Goal: Task Accomplishment & Management: Complete application form

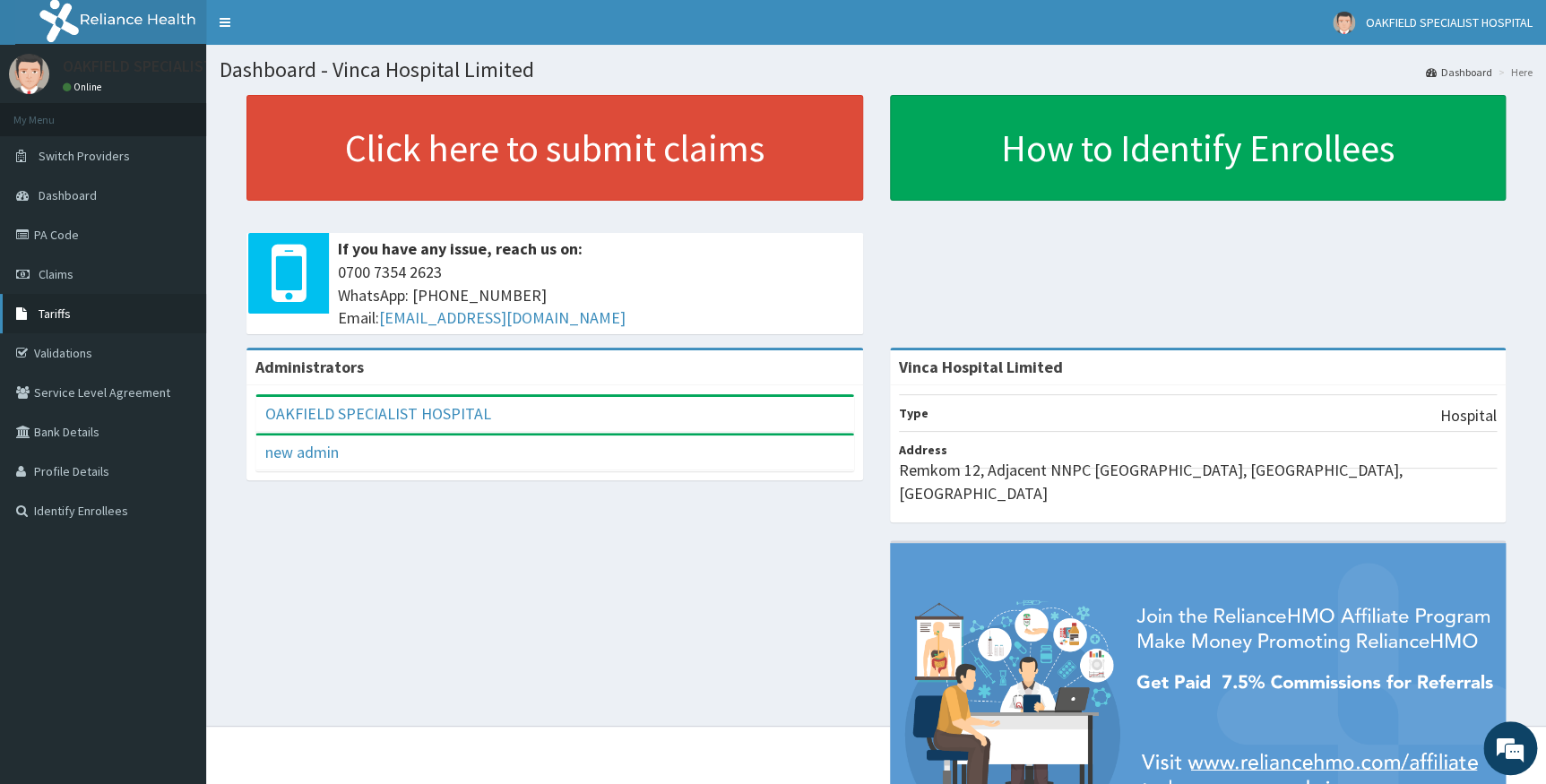
click at [77, 314] on link "Tariffs" at bounding box center [102, 313] width 206 height 39
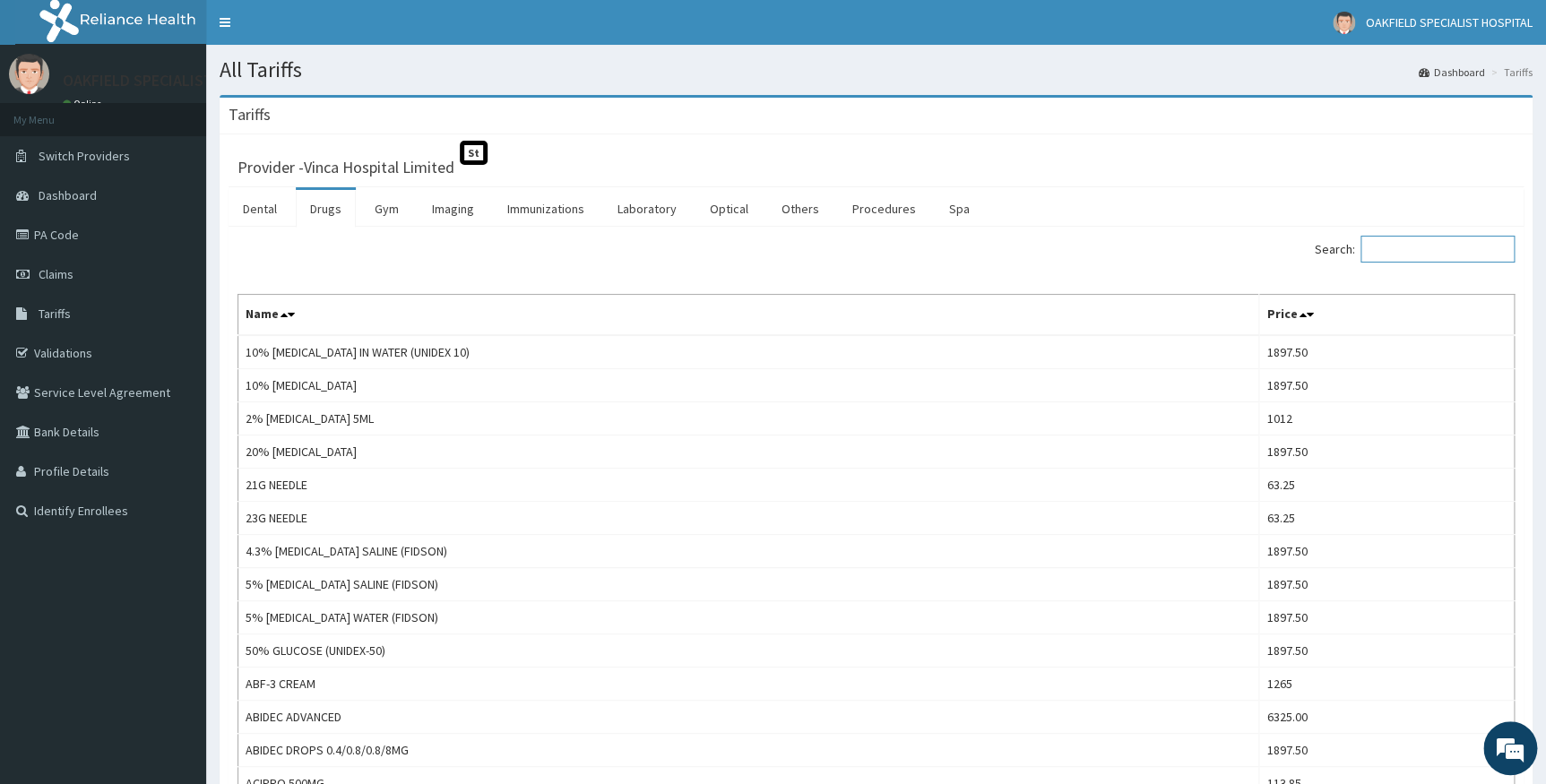
click at [1413, 245] on input "Search:" at bounding box center [1437, 249] width 154 height 27
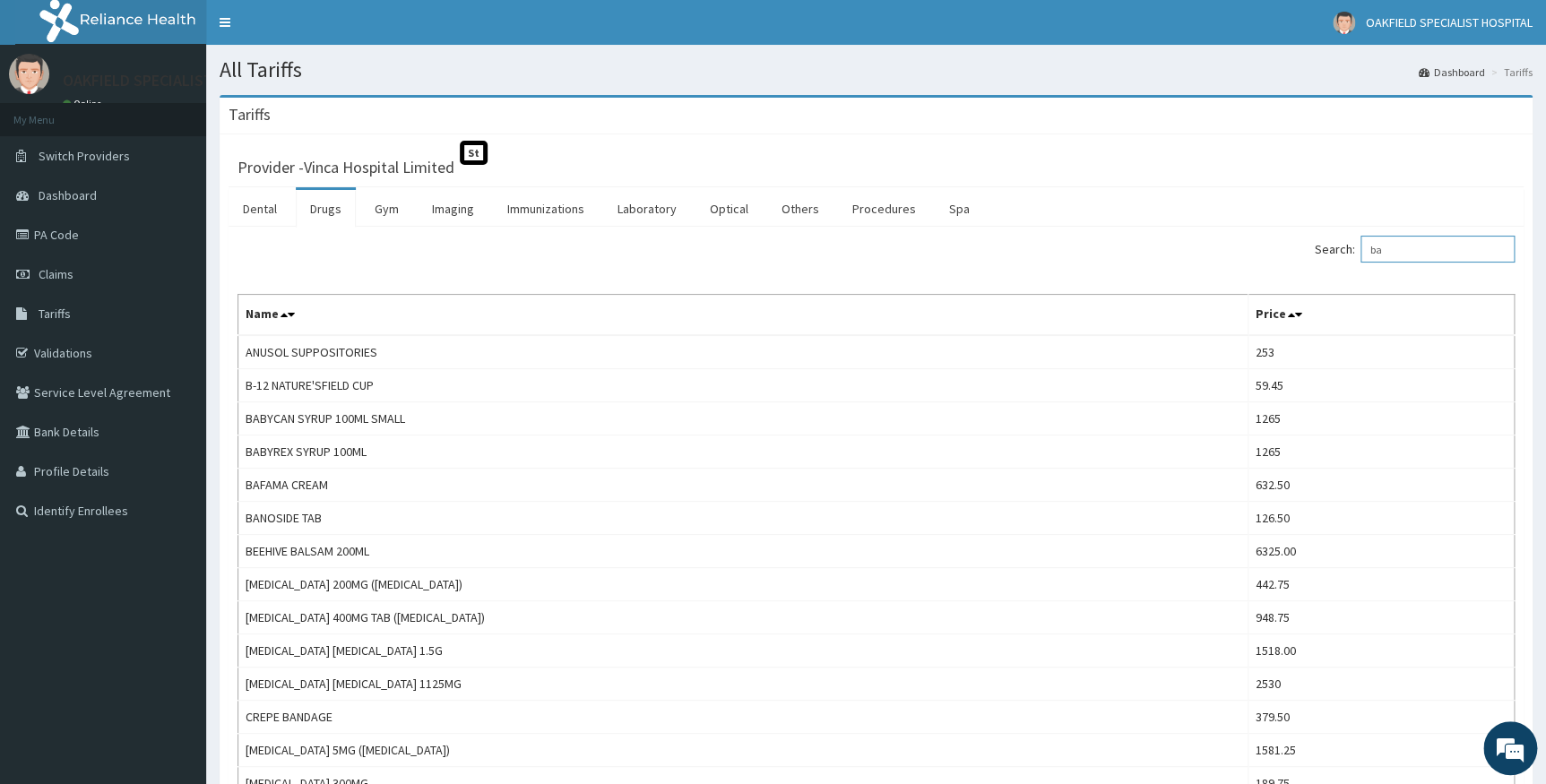
type input "b"
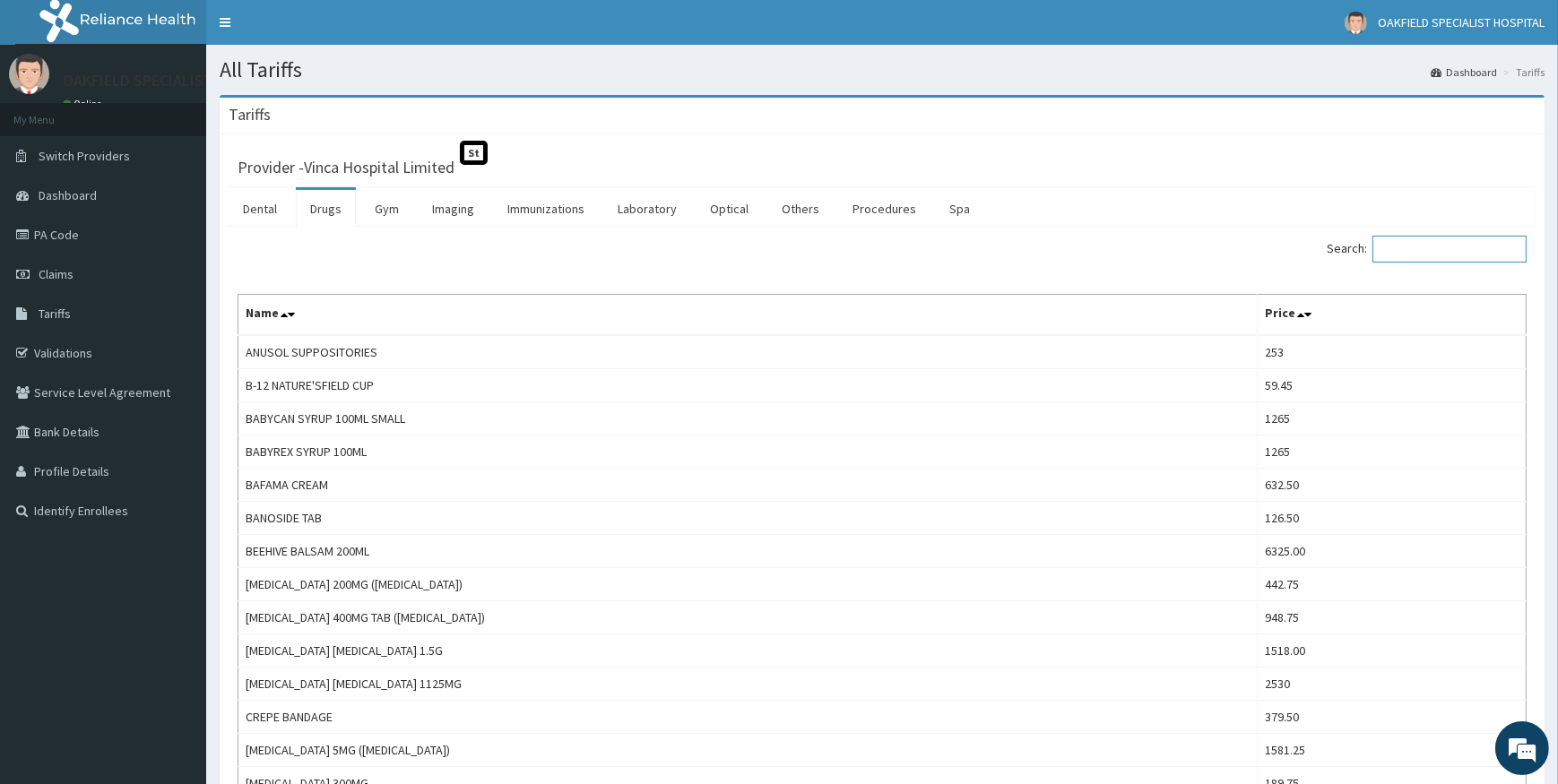
type input "e"
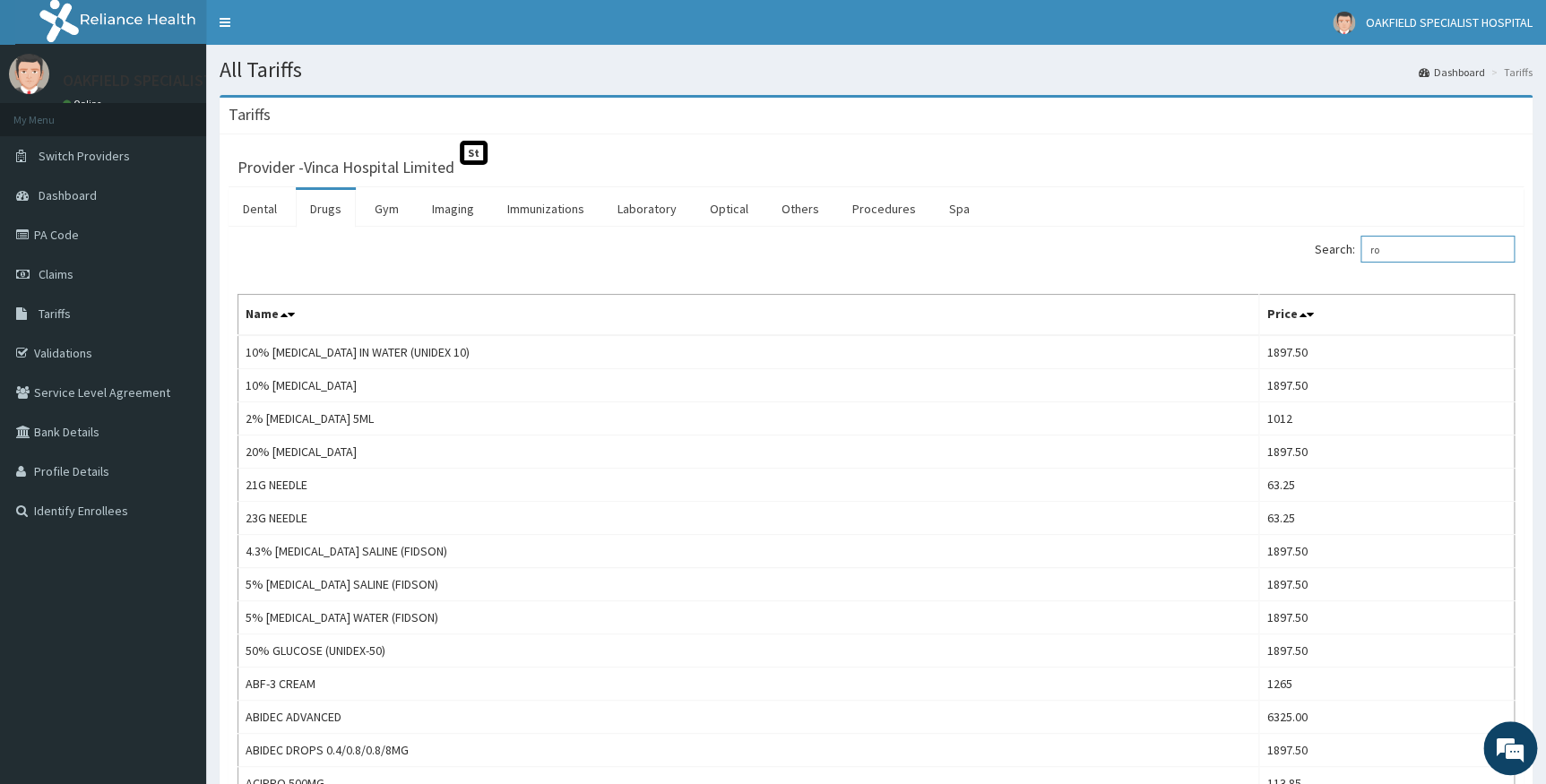
type input "r"
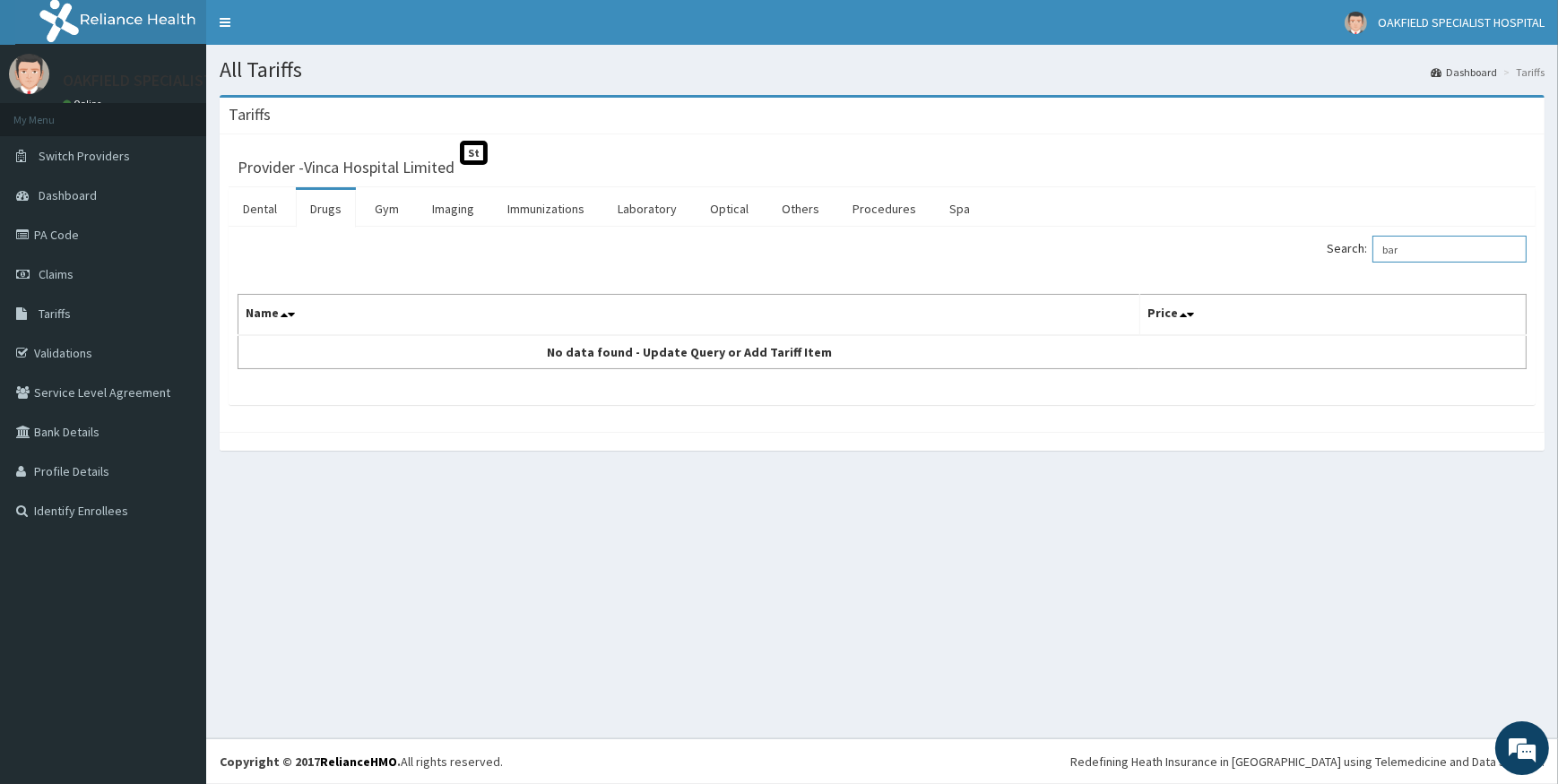
type input "bar"
drag, startPoint x: 1427, startPoint y: 241, endPoint x: 1330, endPoint y: 229, distance: 97.7
click at [1330, 229] on div "Search: bar Name Price No data found - Update Query or Add Tariff Item" at bounding box center [882, 316] width 1307 height 178
paste input "Barole"
click at [1399, 245] on input "Barole" at bounding box center [1450, 249] width 154 height 27
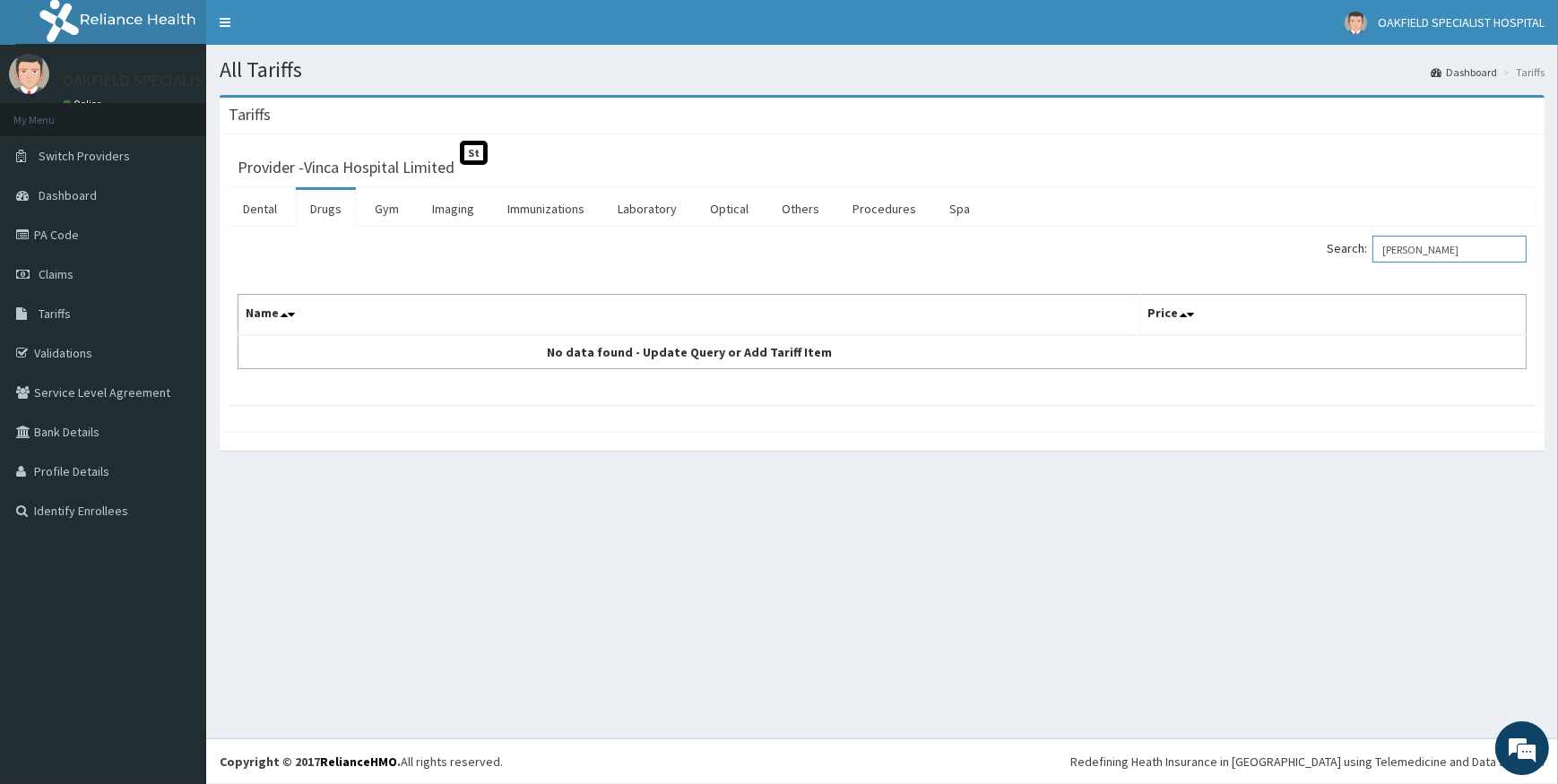
click at [1430, 251] on input "Barole" at bounding box center [1450, 249] width 154 height 27
type input "Barol"
click at [322, 213] on link "Drugs" at bounding box center [326, 209] width 60 height 37
click at [1419, 247] on input "Search:" at bounding box center [1450, 249] width 154 height 27
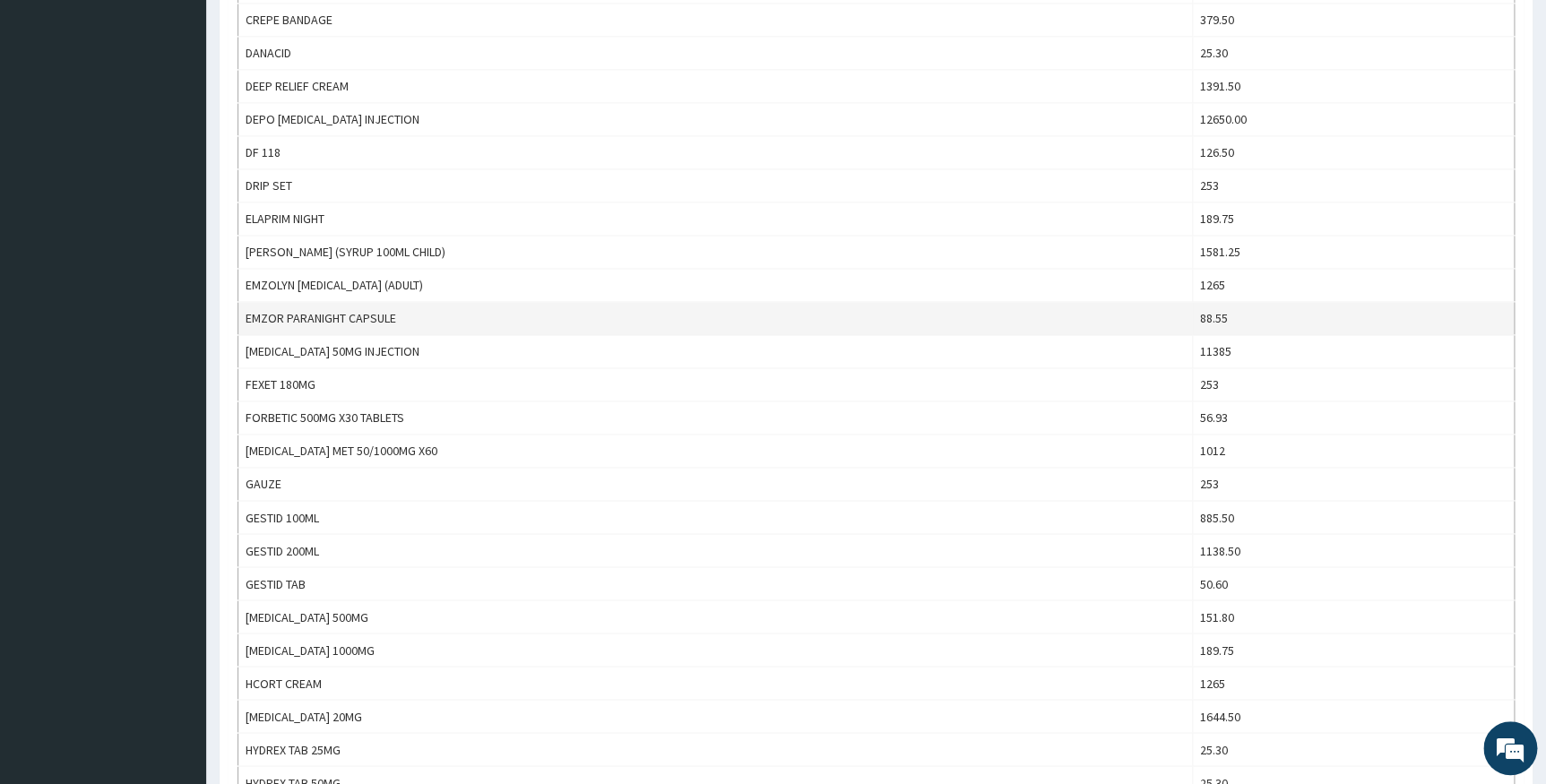
scroll to position [1221, 0]
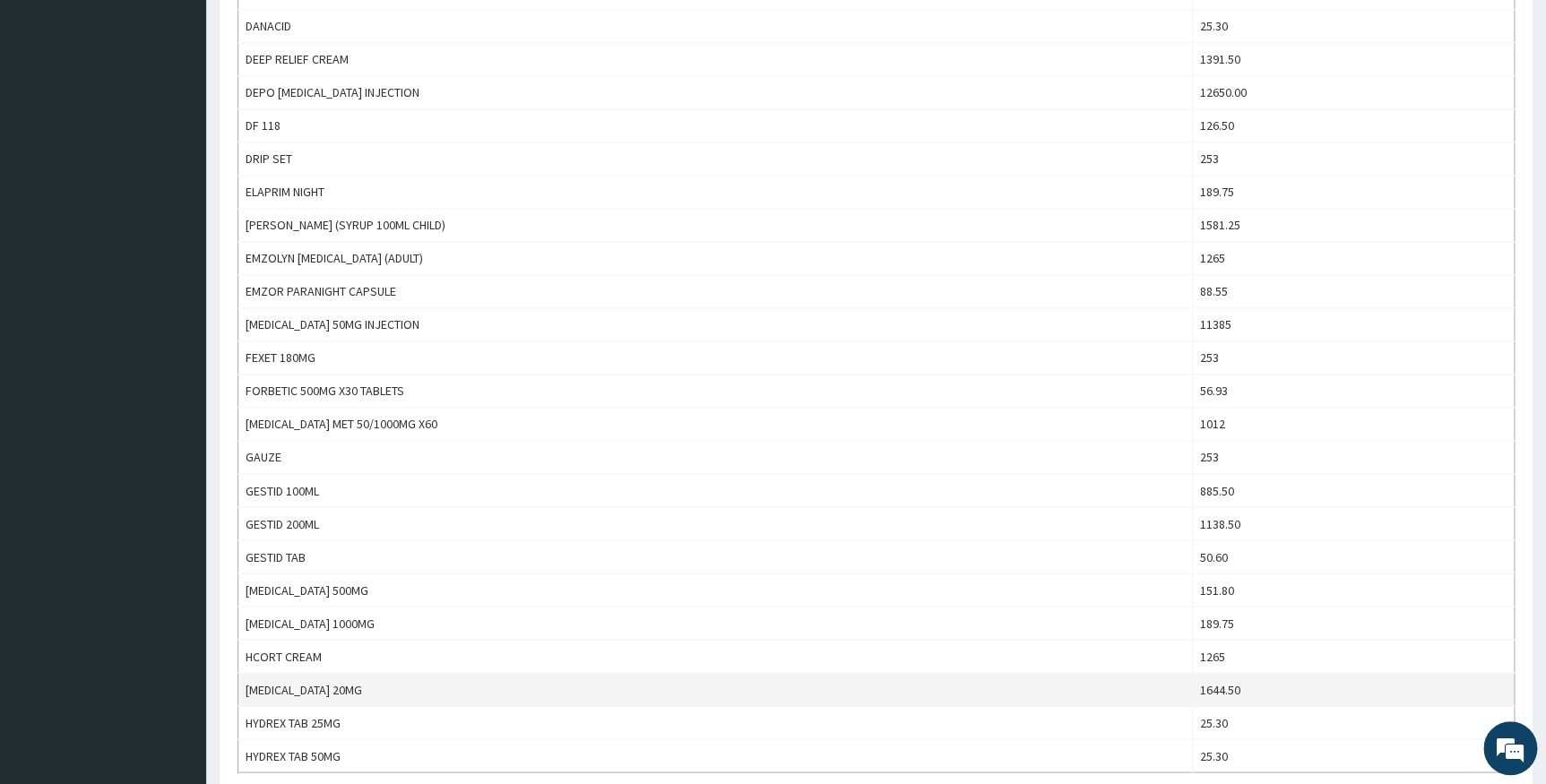
type input "HY"
drag, startPoint x: 246, startPoint y: 679, endPoint x: 316, endPoint y: 688, distance: 70.6
click at [316, 688] on td "HYDRALAZINE INJECTION 20MG" at bounding box center [715, 689] width 954 height 34
copy td "HYDRALAZINE"
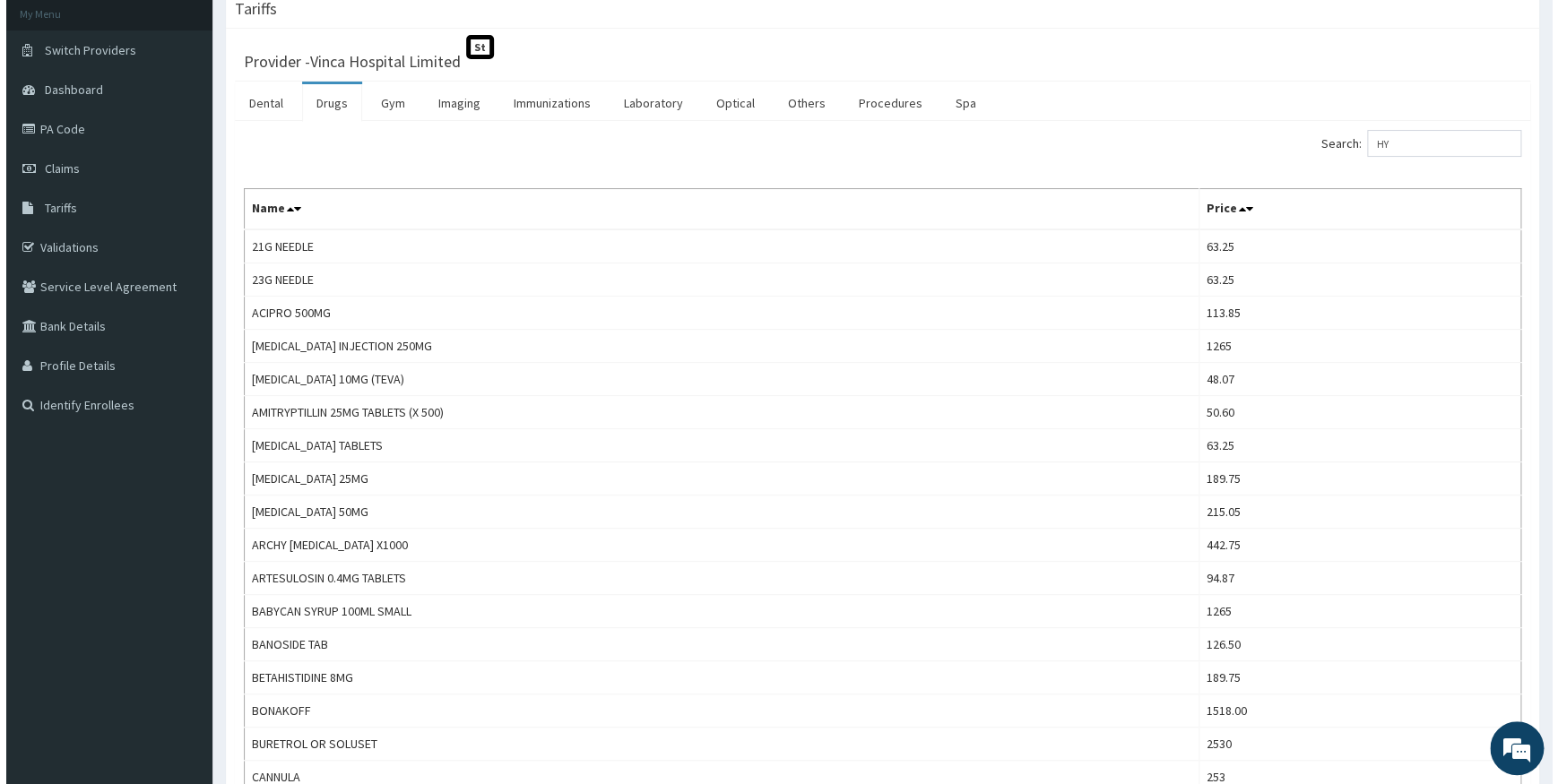
scroll to position [0, 0]
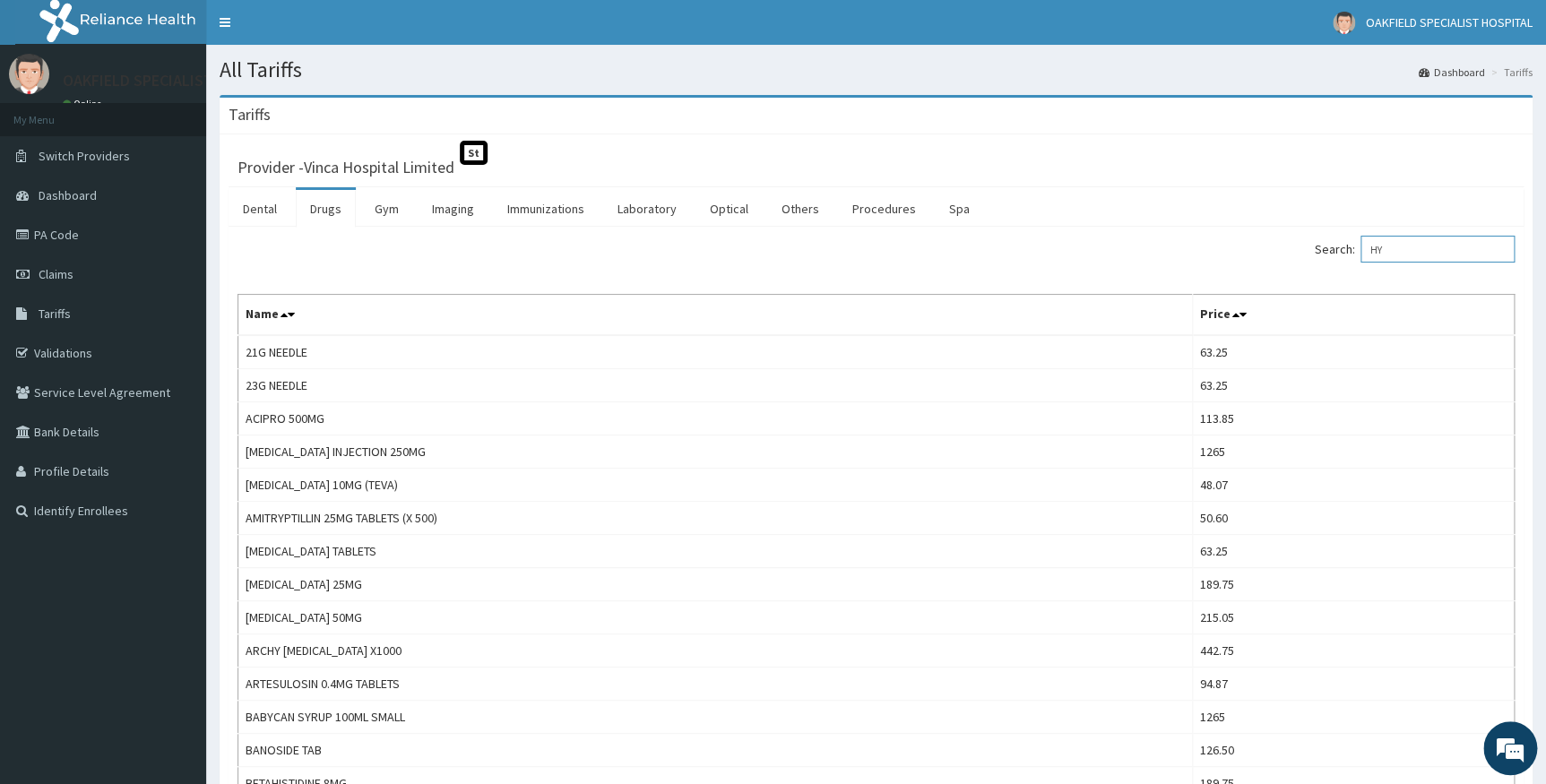
drag, startPoint x: 1402, startPoint y: 251, endPoint x: 1358, endPoint y: 251, distance: 44.0
click at [1358, 251] on label "Search: HY" at bounding box center [1415, 249] width 200 height 27
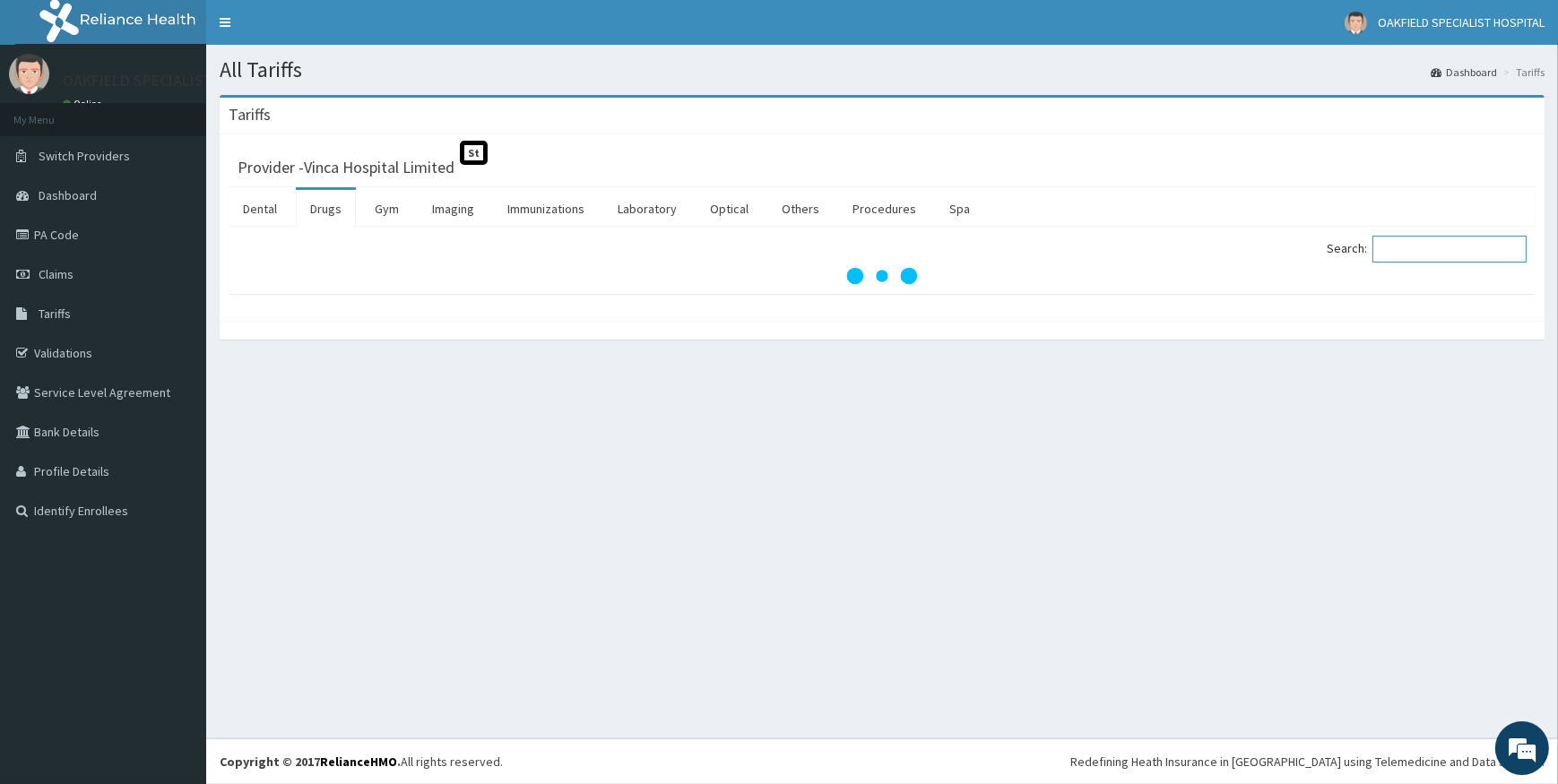
paste input "HYDRALAZINE"
type input "HYDRALAZINE"
drag, startPoint x: 1461, startPoint y: 245, endPoint x: 1371, endPoint y: 245, distance: 90.0
click at [1371, 245] on label "Search: HYDRALAZINE" at bounding box center [1427, 249] width 200 height 27
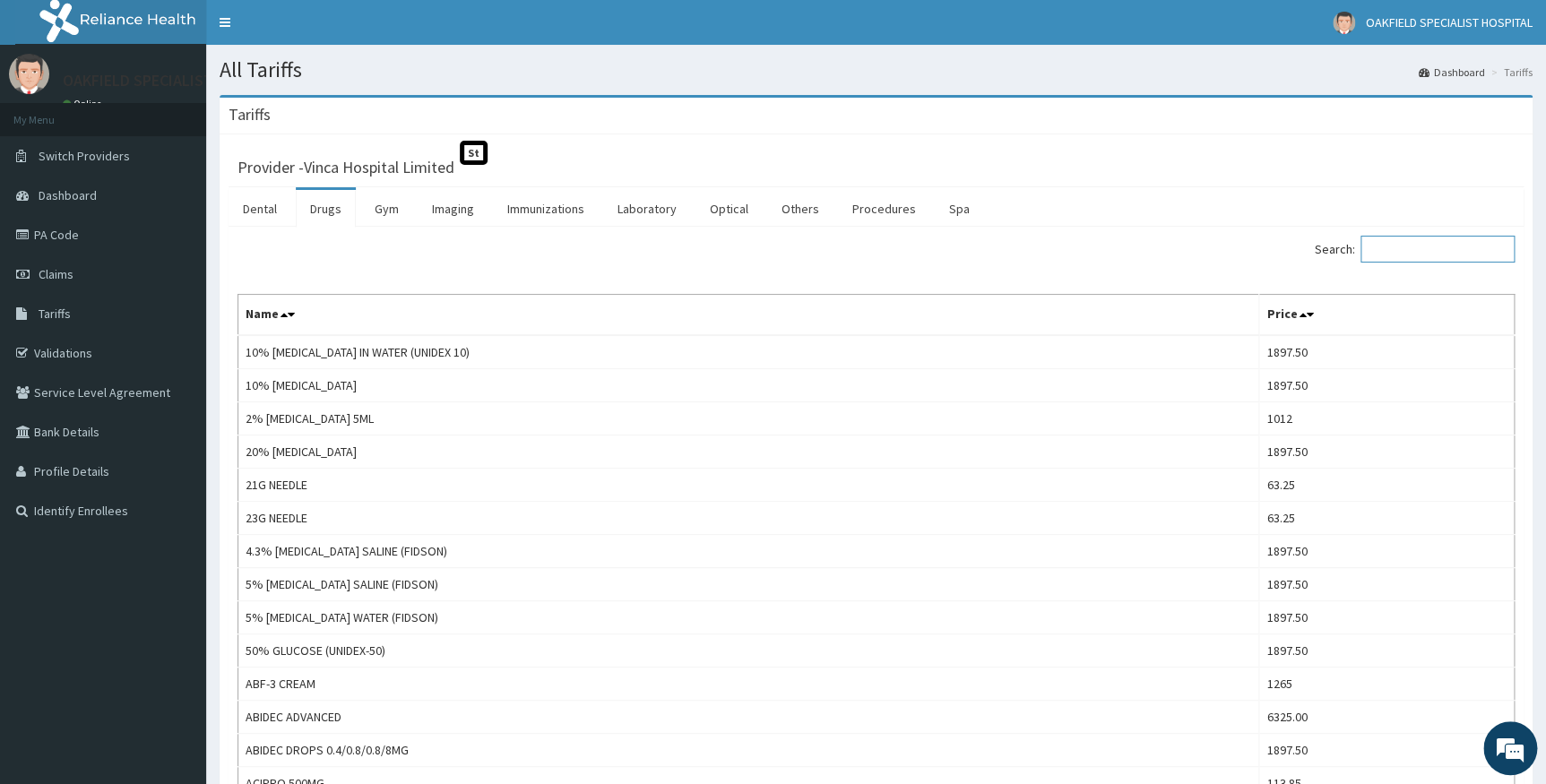
paste input "hyoscine"
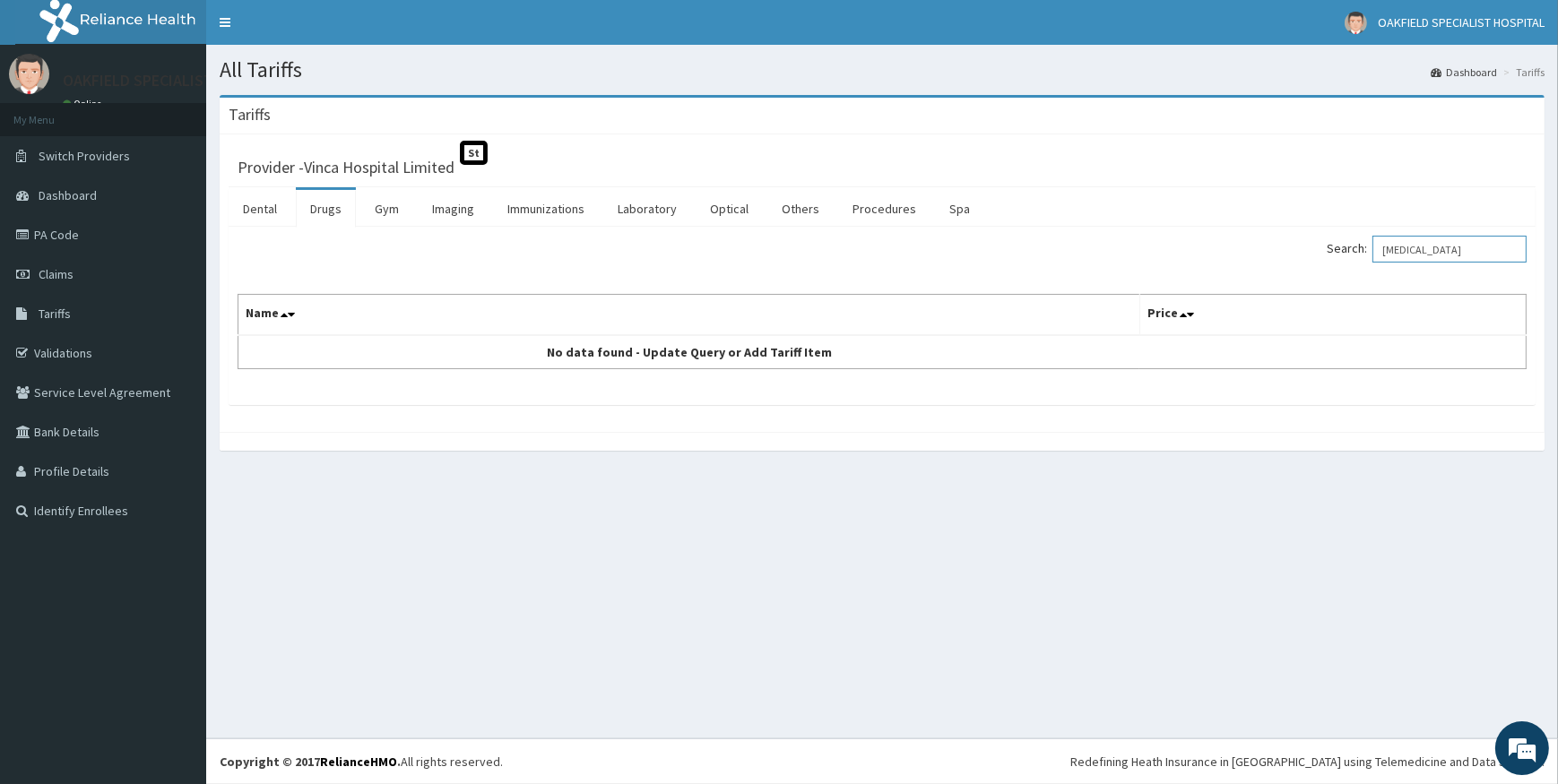
click at [1394, 247] on input "hyoscine" at bounding box center [1450, 249] width 154 height 27
click at [1444, 250] on input "hyoscine" at bounding box center [1450, 249] width 154 height 27
type input "hyos"
drag, startPoint x: 1414, startPoint y: 245, endPoint x: 1332, endPoint y: 224, distance: 84.6
click at [1332, 224] on div "Dental Drugs Gym Imaging Immunizations Laboratory Optical Others Procedures Spa…" at bounding box center [882, 297] width 1307 height 218
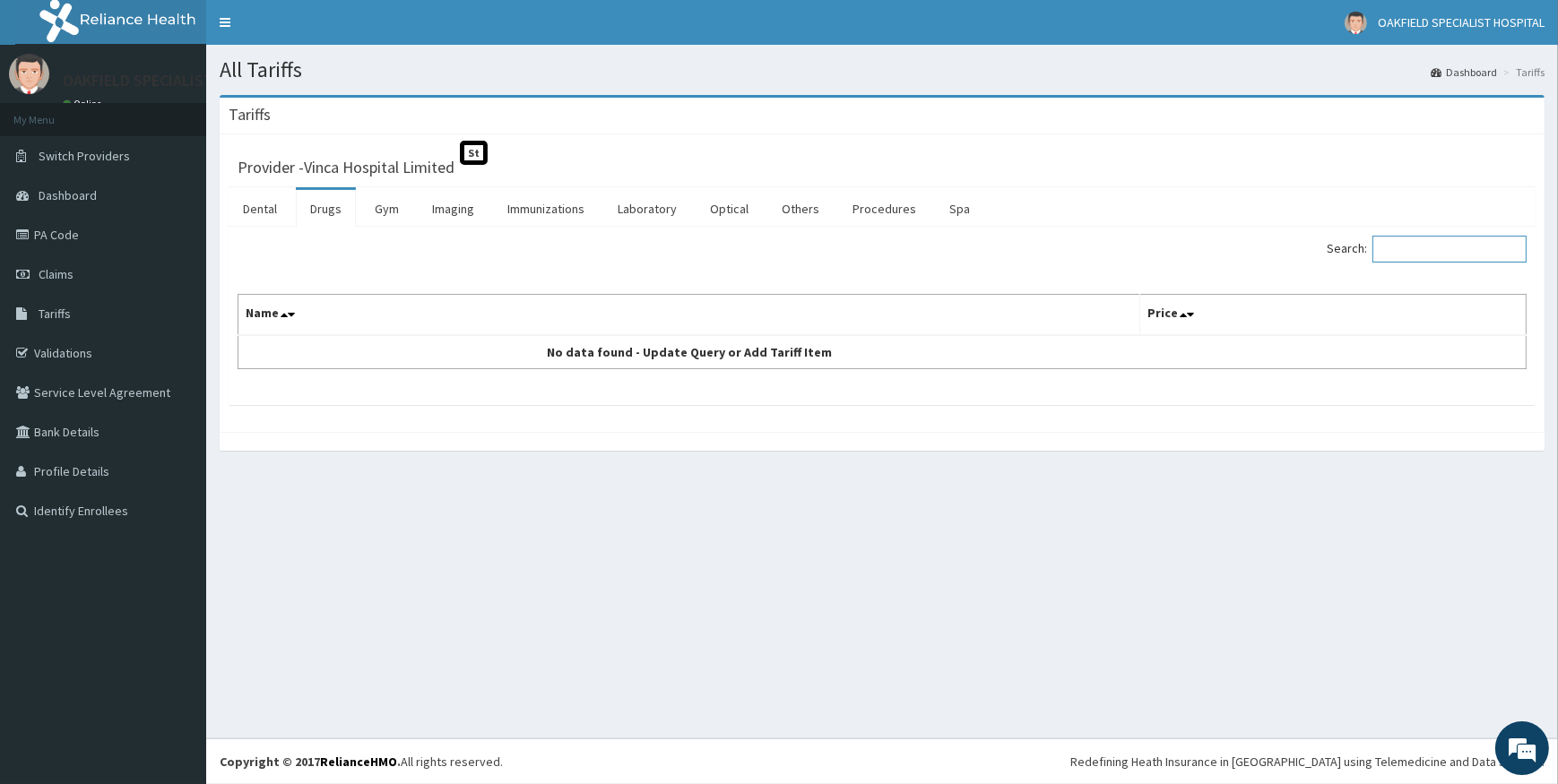
paste input "butylbromide"
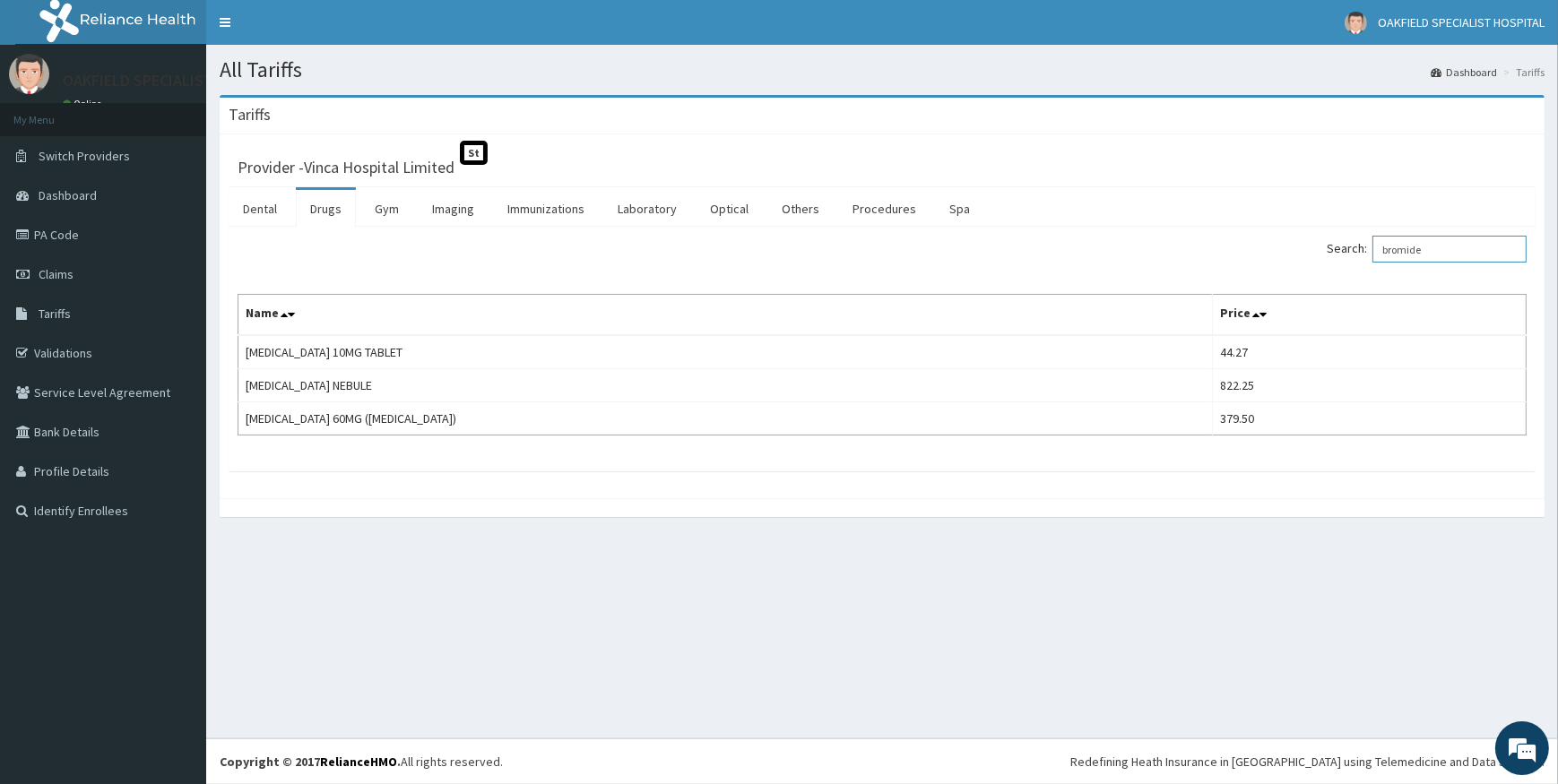
type input "bromide"
drag, startPoint x: 1444, startPoint y: 255, endPoint x: 1264, endPoint y: 206, distance: 186.6
click at [1264, 206] on div "Dental Drugs Gym Imaging Immunizations Laboratory Optical Others Procedures Spa…" at bounding box center [882, 329] width 1307 height 284
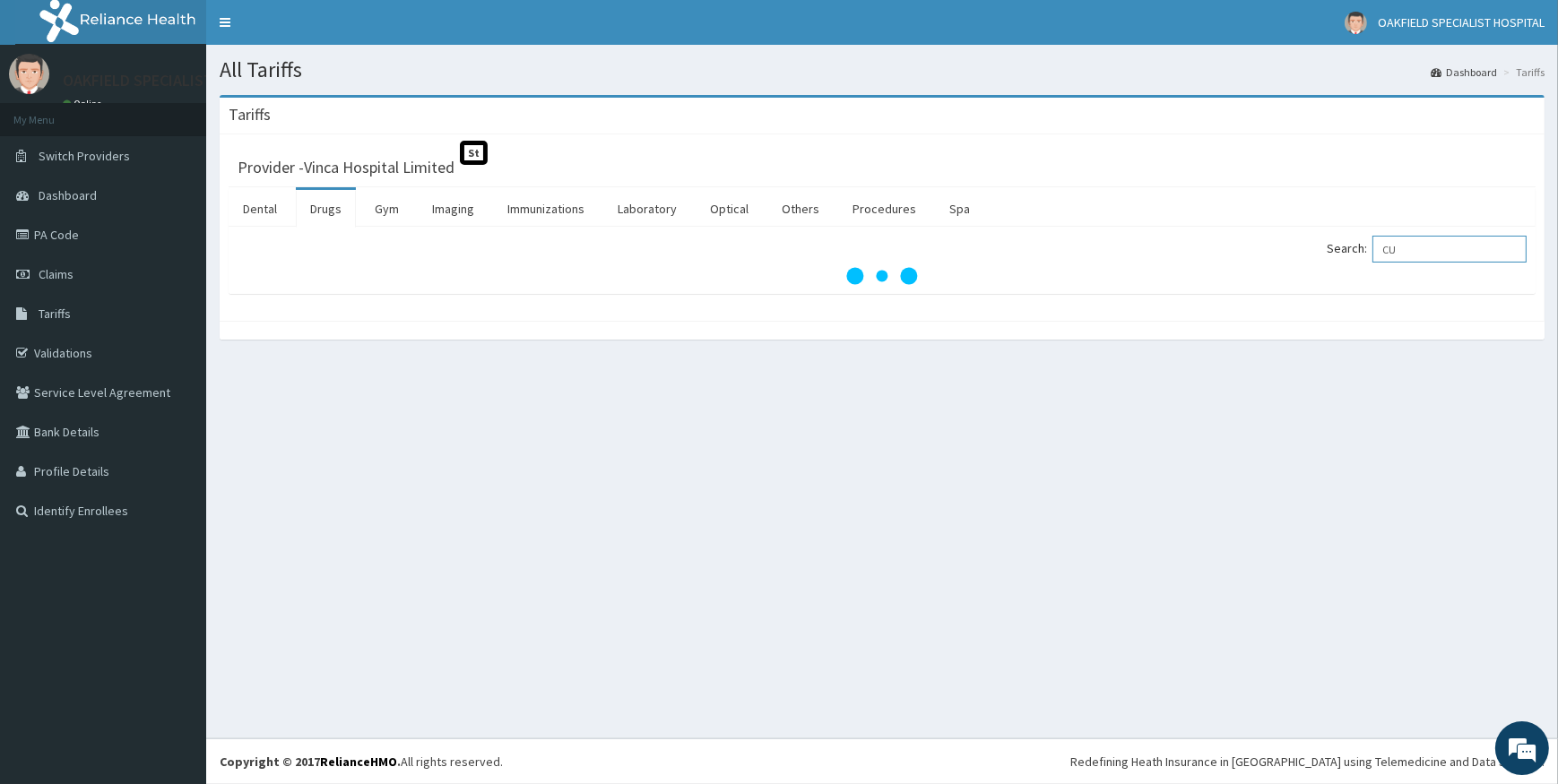
type input "C"
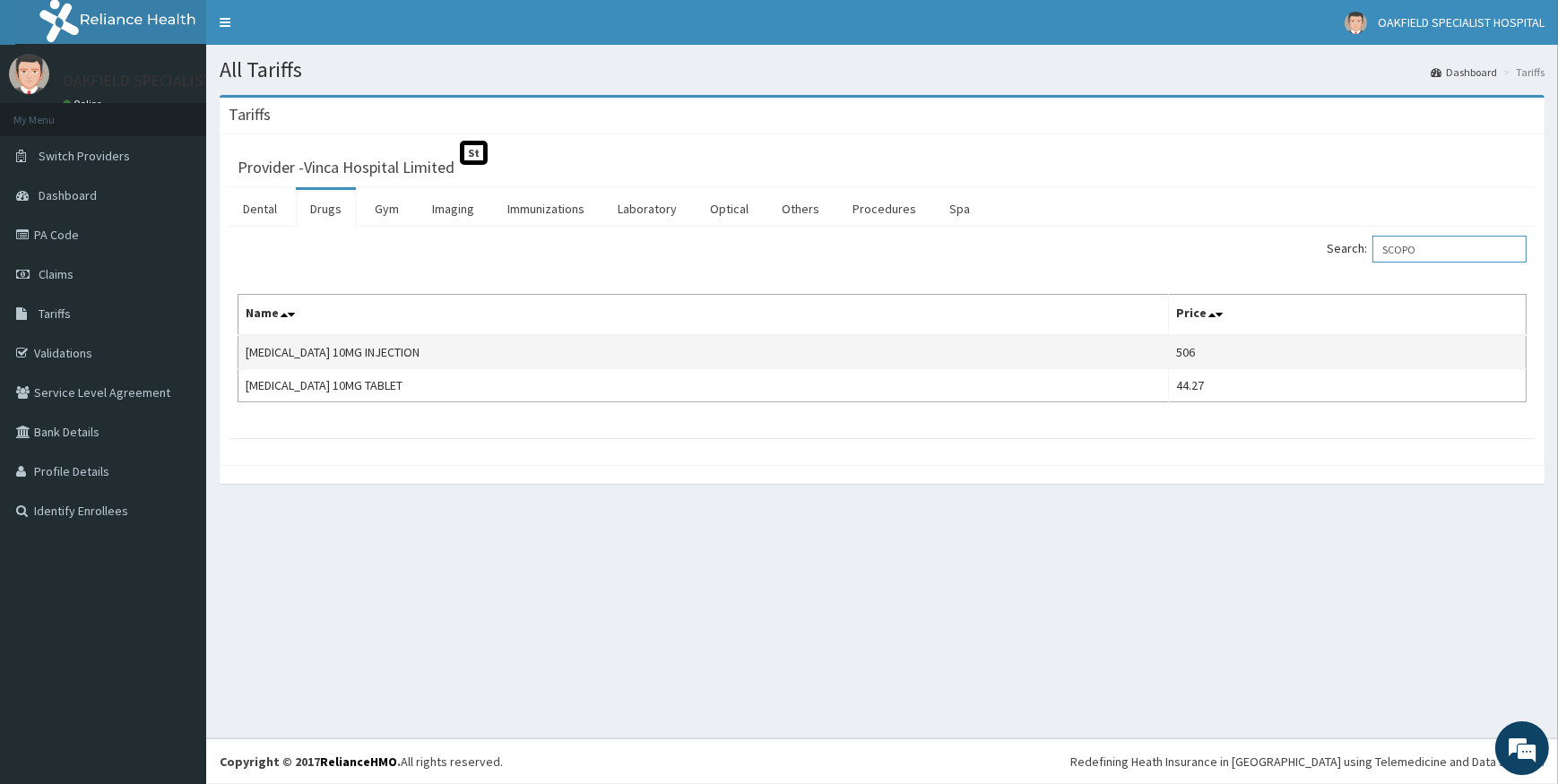
type input "SCOPO"
drag, startPoint x: 245, startPoint y: 347, endPoint x: 305, endPoint y: 353, distance: 60.3
click at [305, 353] on td "BUSCOPAN 10MG INJECTION" at bounding box center [704, 352] width 931 height 34
copy td "BUSCOPAN"
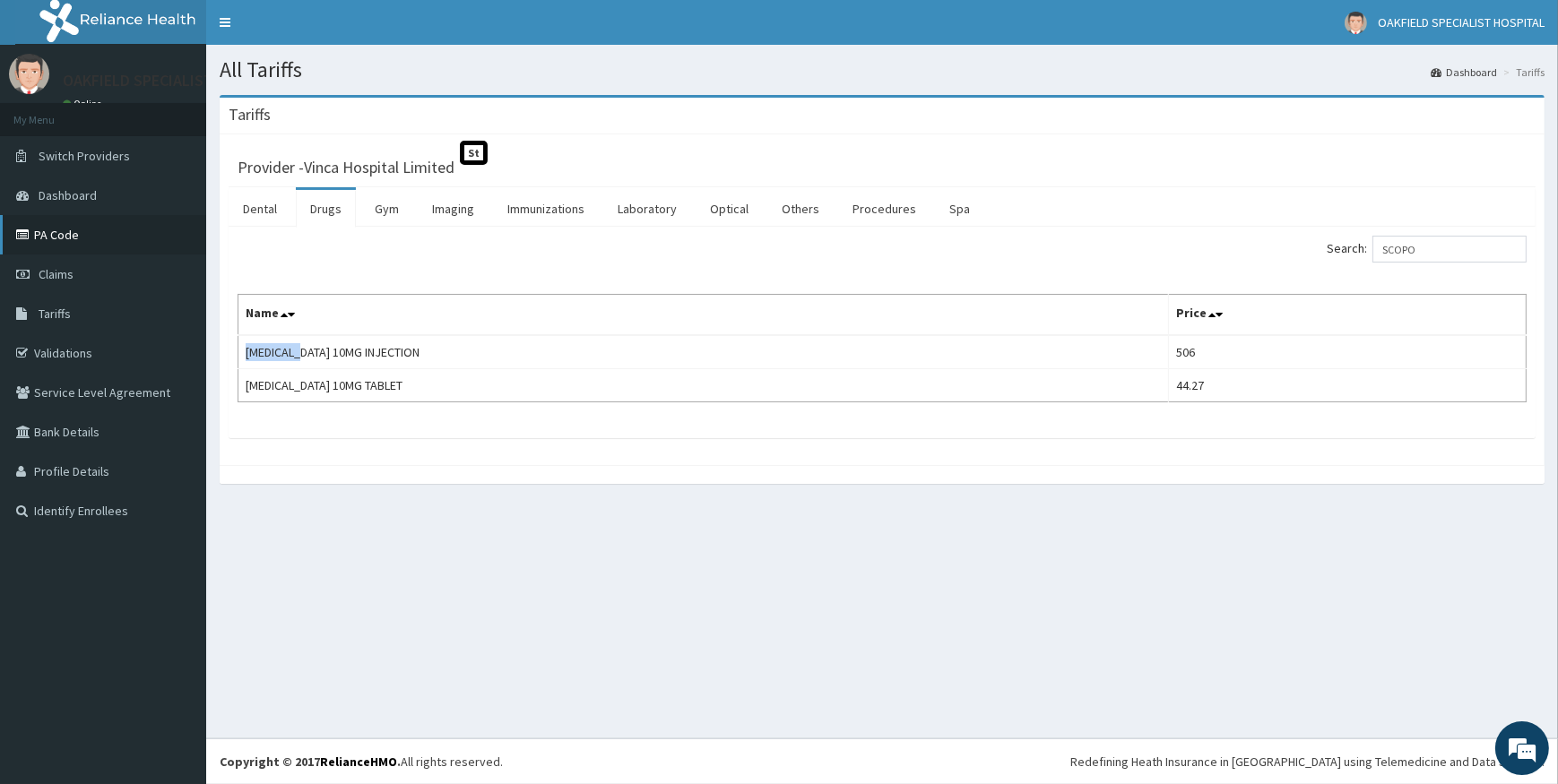
click at [53, 235] on link "PA Code" at bounding box center [102, 235] width 206 height 39
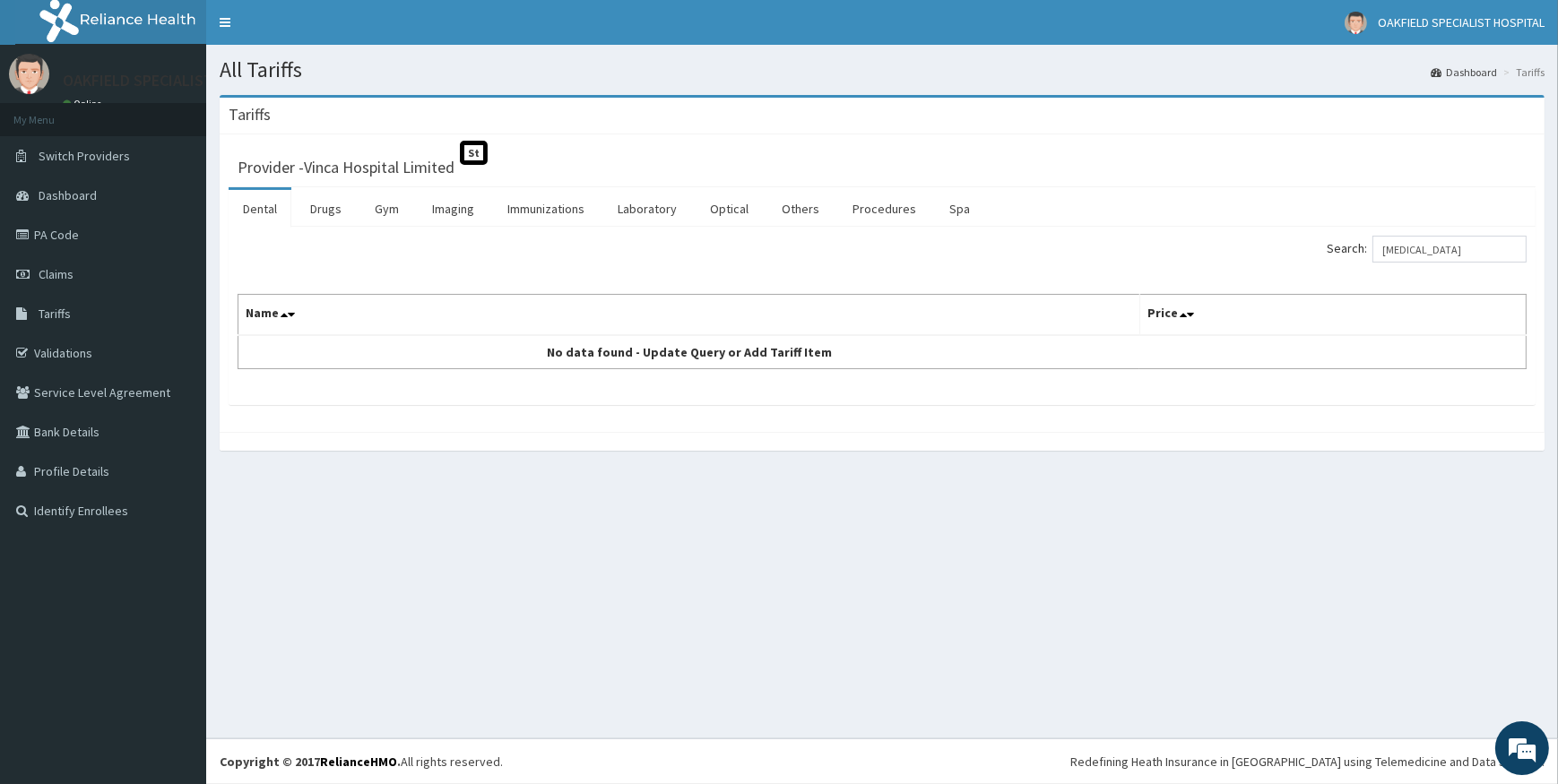
type input "Aciphex"
drag, startPoint x: 1436, startPoint y: 249, endPoint x: 1316, endPoint y: 232, distance: 121.2
click at [1316, 232] on div "Search: Aciphex Name Price No data found - Update Query or Add Tariff Item" at bounding box center [882, 316] width 1307 height 178
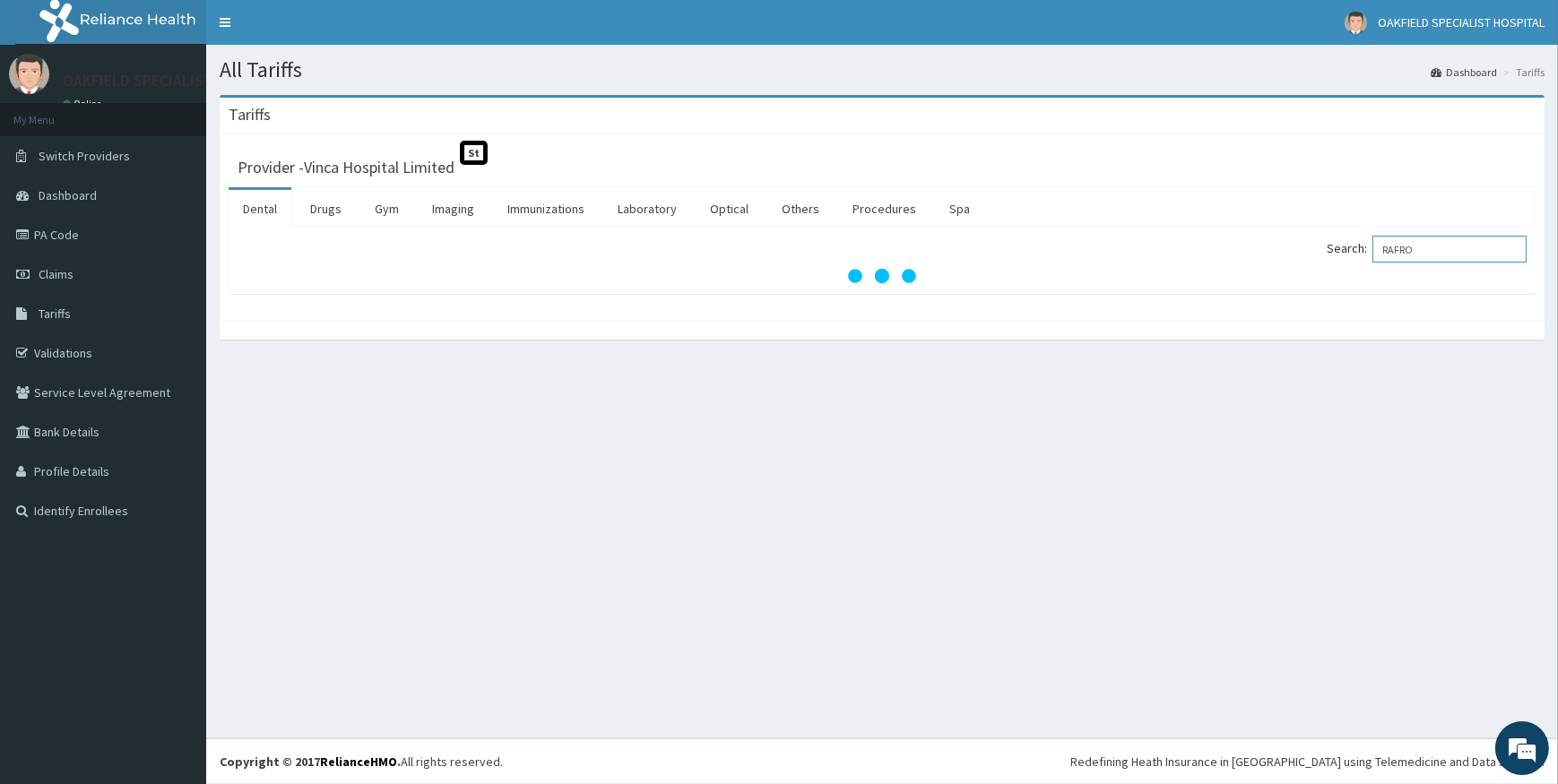
type input "RAFRON"
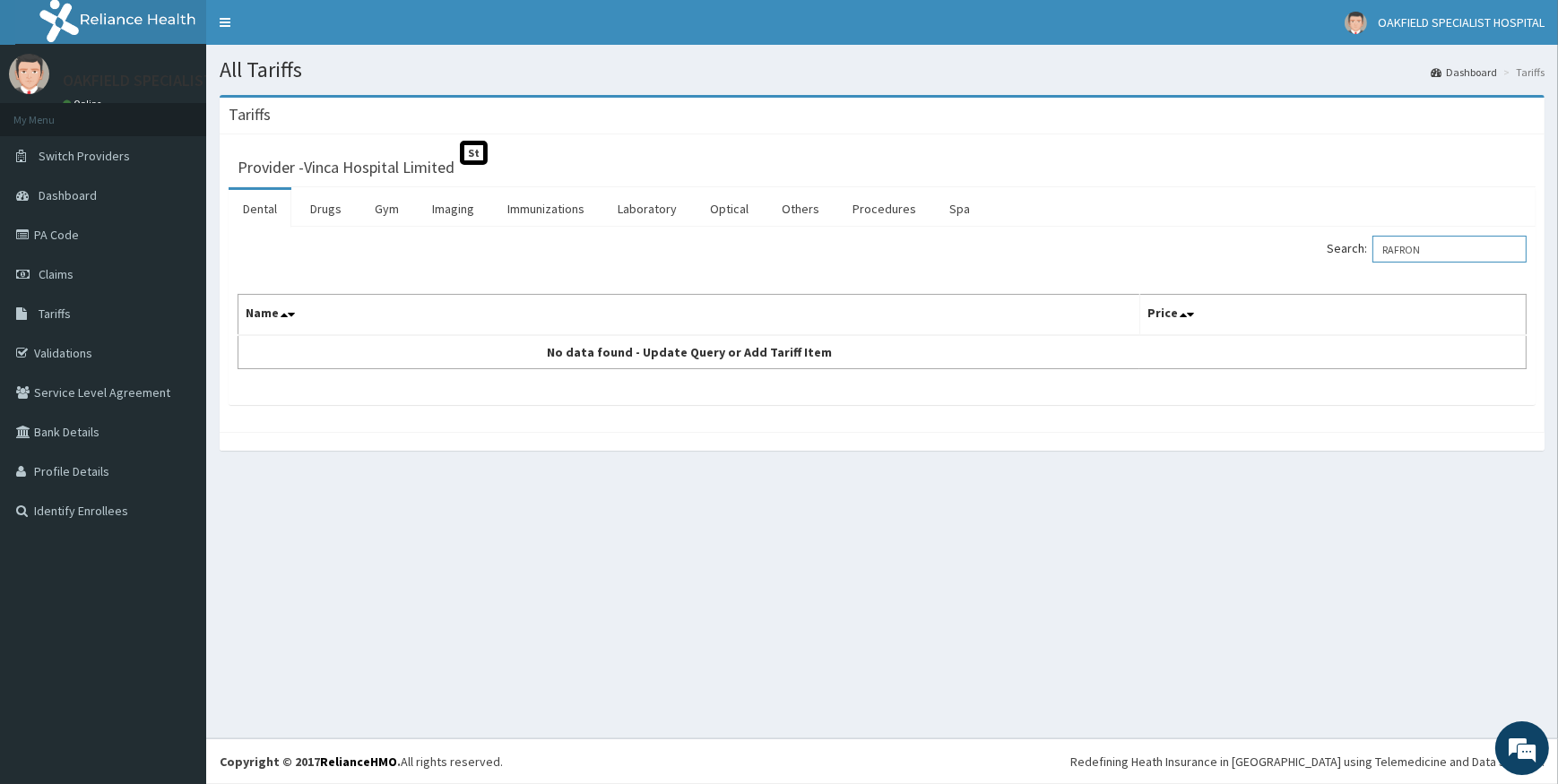
drag, startPoint x: 1439, startPoint y: 243, endPoint x: 1359, endPoint y: 241, distance: 80.0
click at [1359, 241] on label "Search: RAFRON" at bounding box center [1427, 249] width 200 height 27
type input "ZOLE"
click at [319, 213] on link "Drugs" at bounding box center [326, 209] width 60 height 37
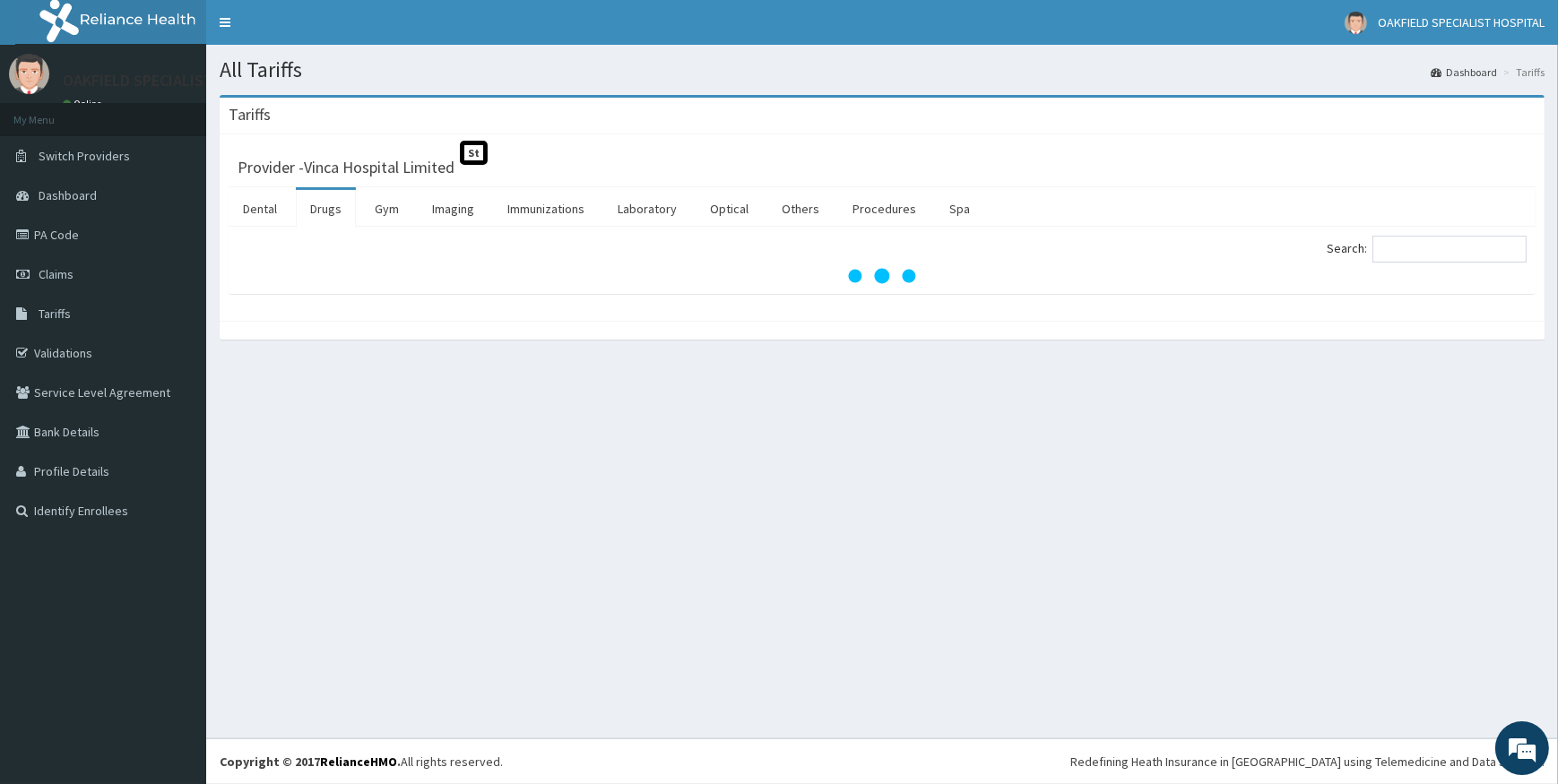
click at [319, 213] on link "Drugs" at bounding box center [326, 209] width 60 height 37
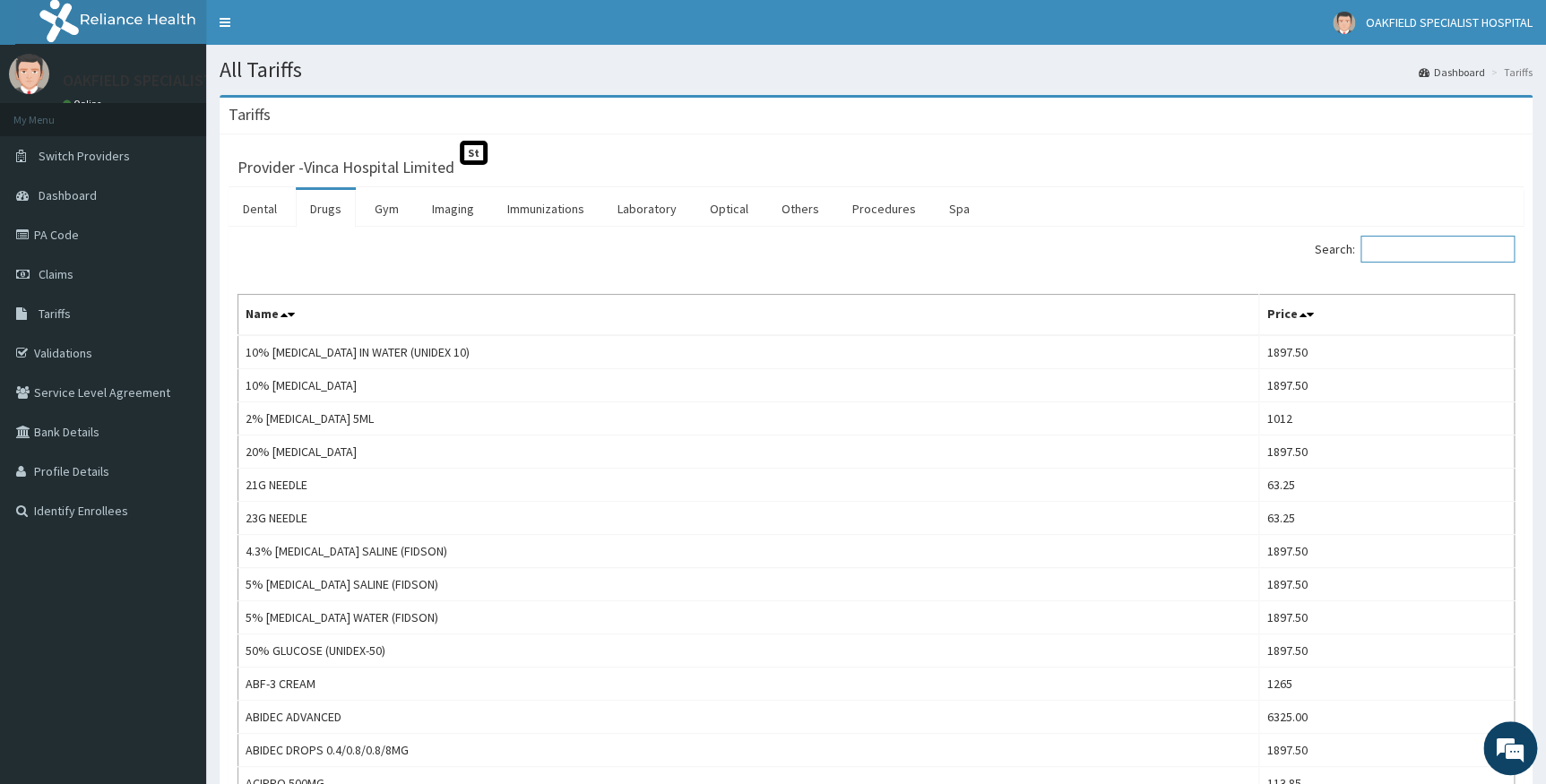
click at [1410, 251] on input "Search:" at bounding box center [1437, 249] width 154 height 27
type input "ZOLE"
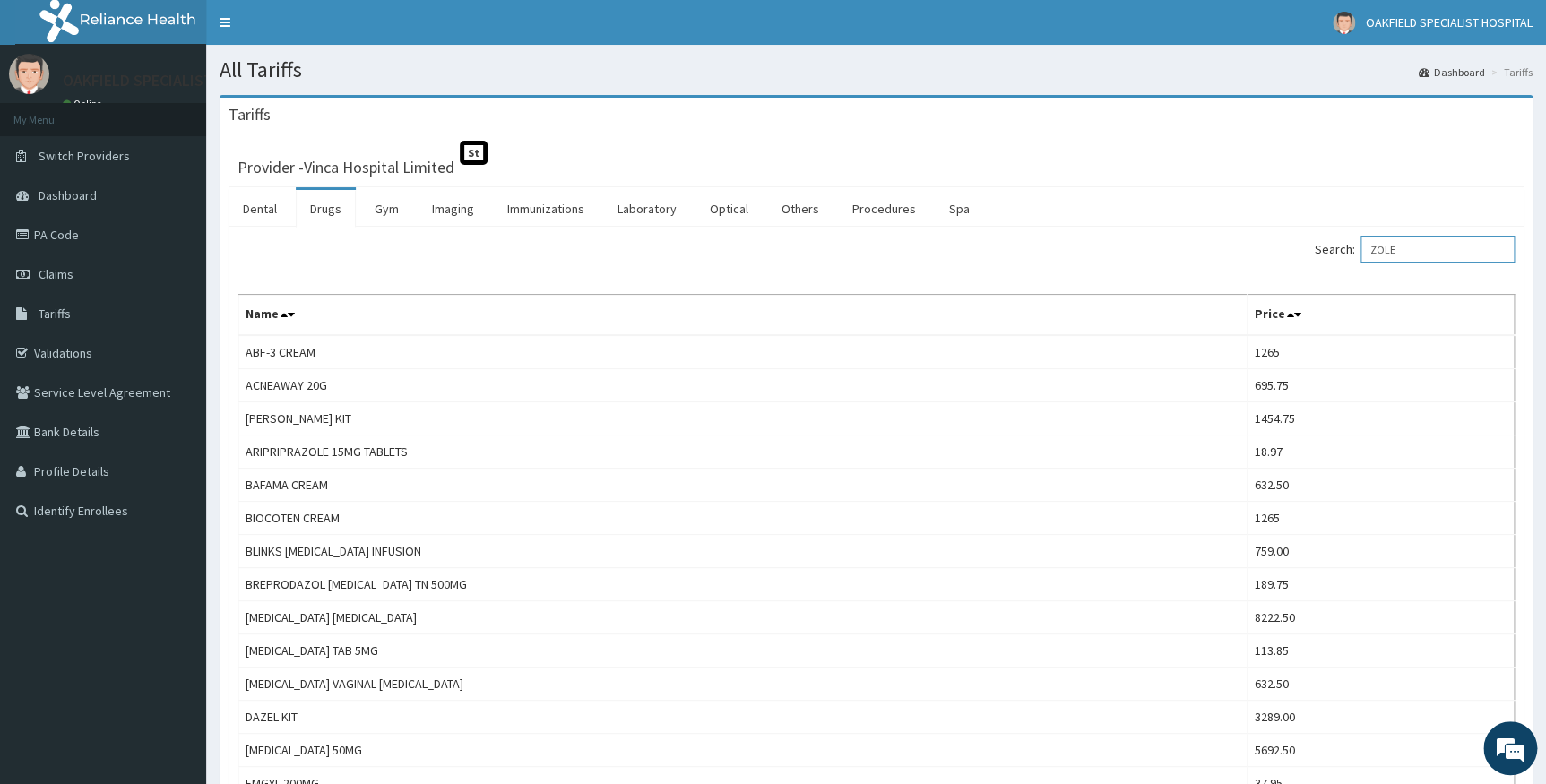
drag, startPoint x: 1444, startPoint y: 240, endPoint x: 1314, endPoint y: 213, distance: 132.8
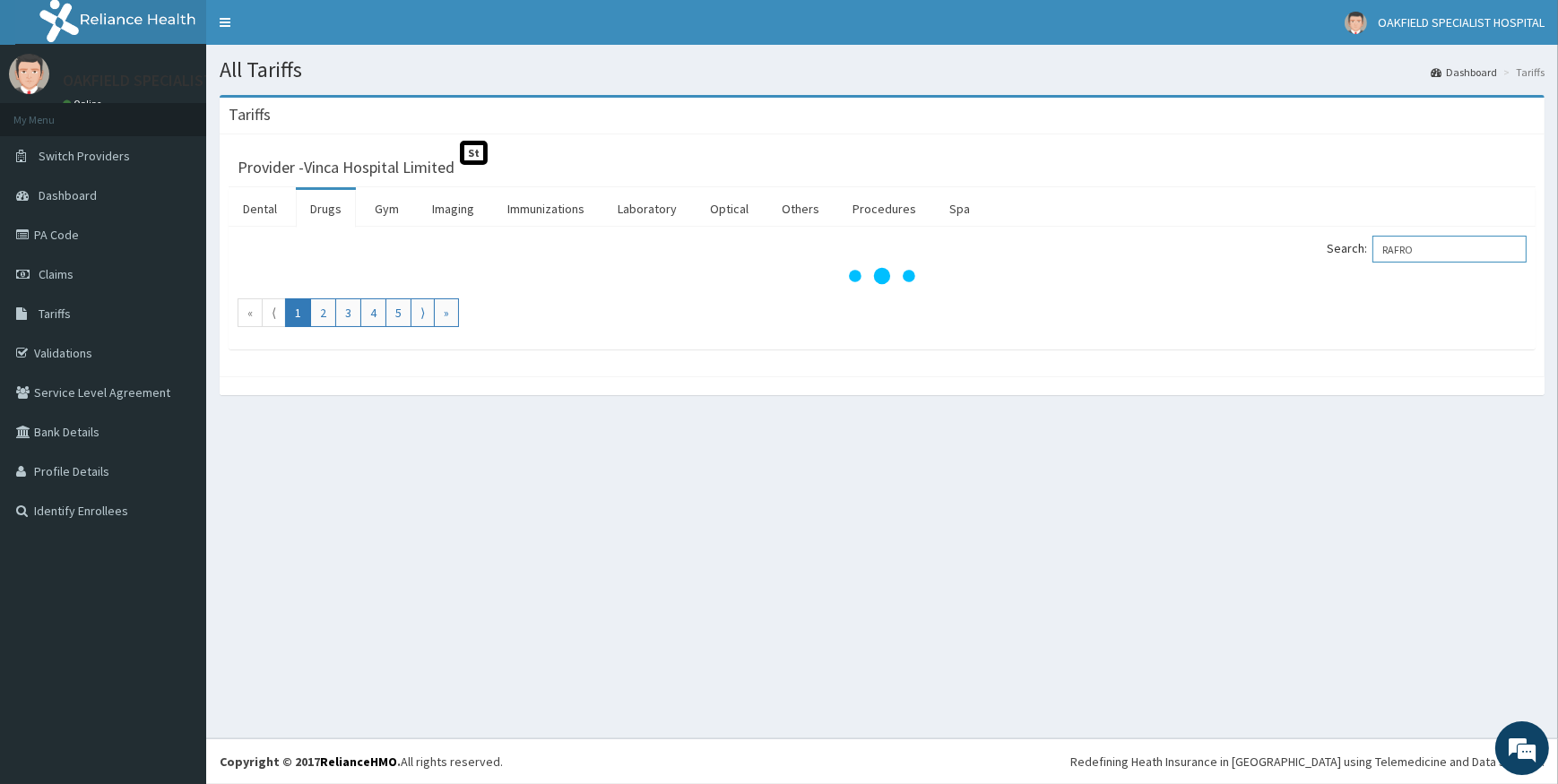
type input "RAFRON"
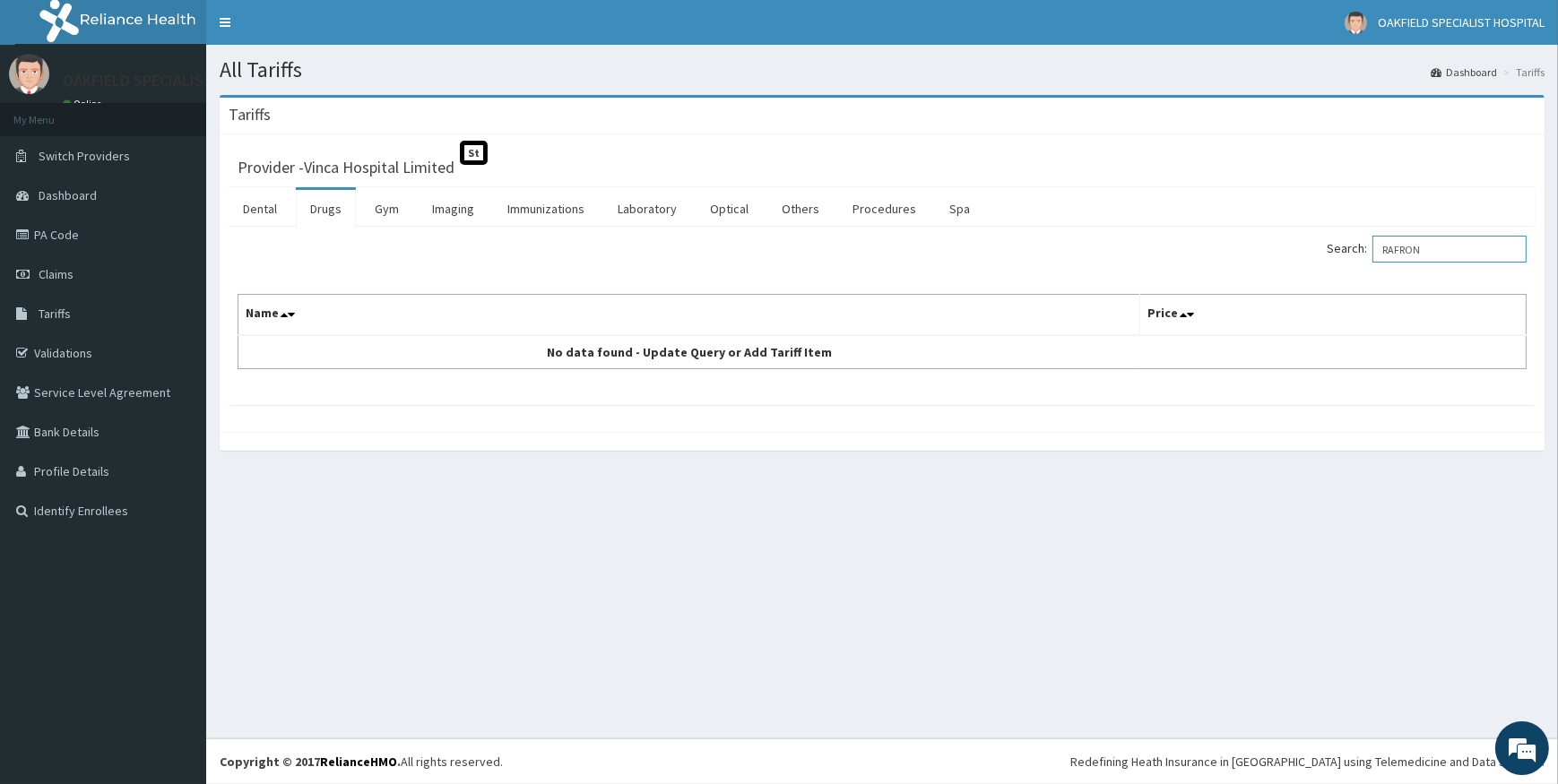
click at [1398, 247] on input "RAFRON" at bounding box center [1450, 249] width 154 height 27
click at [1441, 248] on input "RAFRON" at bounding box center [1450, 249] width 154 height 27
drag, startPoint x: 1441, startPoint y: 248, endPoint x: 1335, endPoint y: 242, distance: 106.2
click at [1335, 242] on div "Search: RAFRON" at bounding box center [1210, 251] width 631 height 32
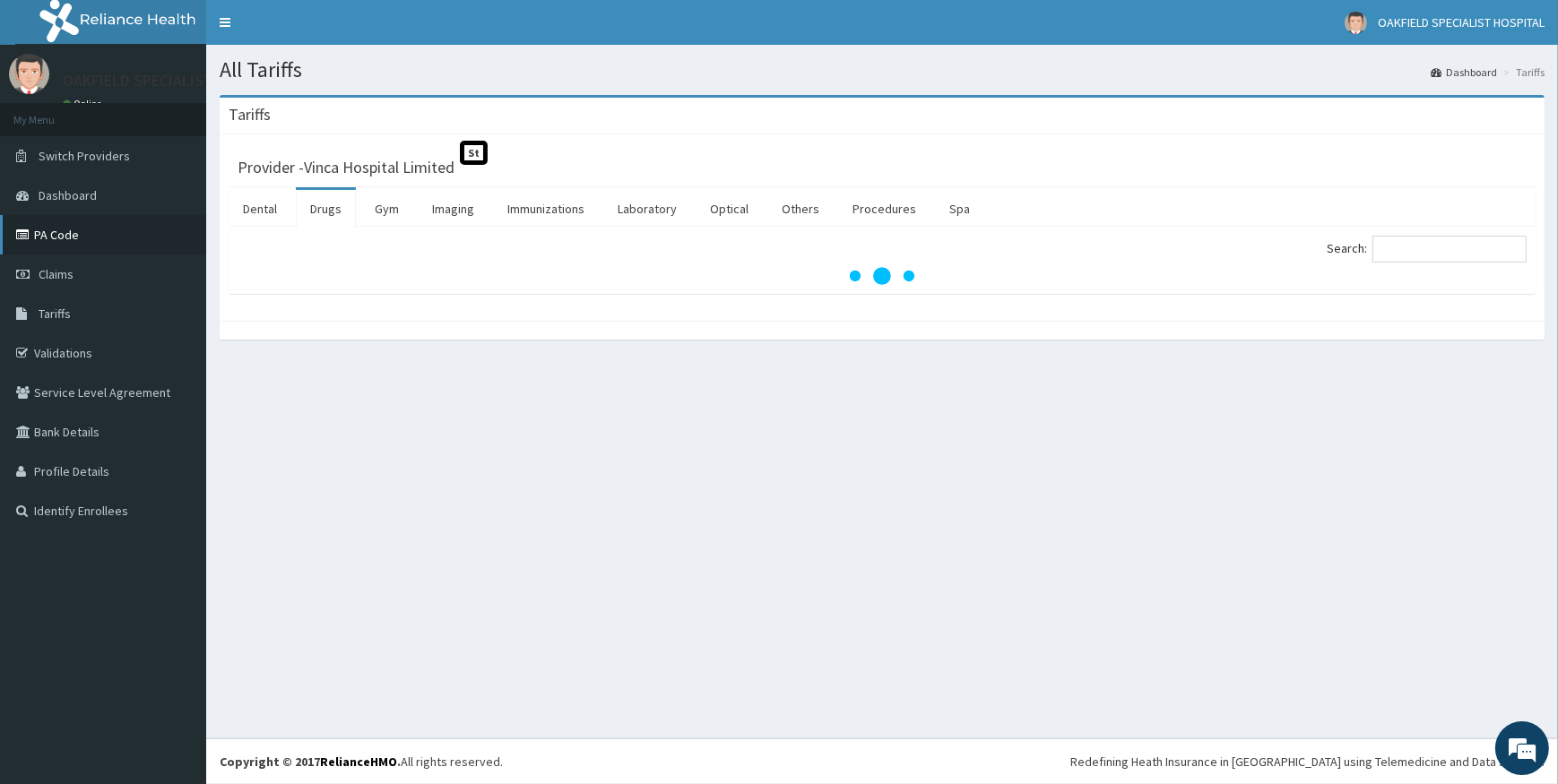
click at [59, 242] on link "PA Code" at bounding box center [102, 235] width 206 height 39
click at [57, 242] on link "PA Code" at bounding box center [102, 235] width 206 height 39
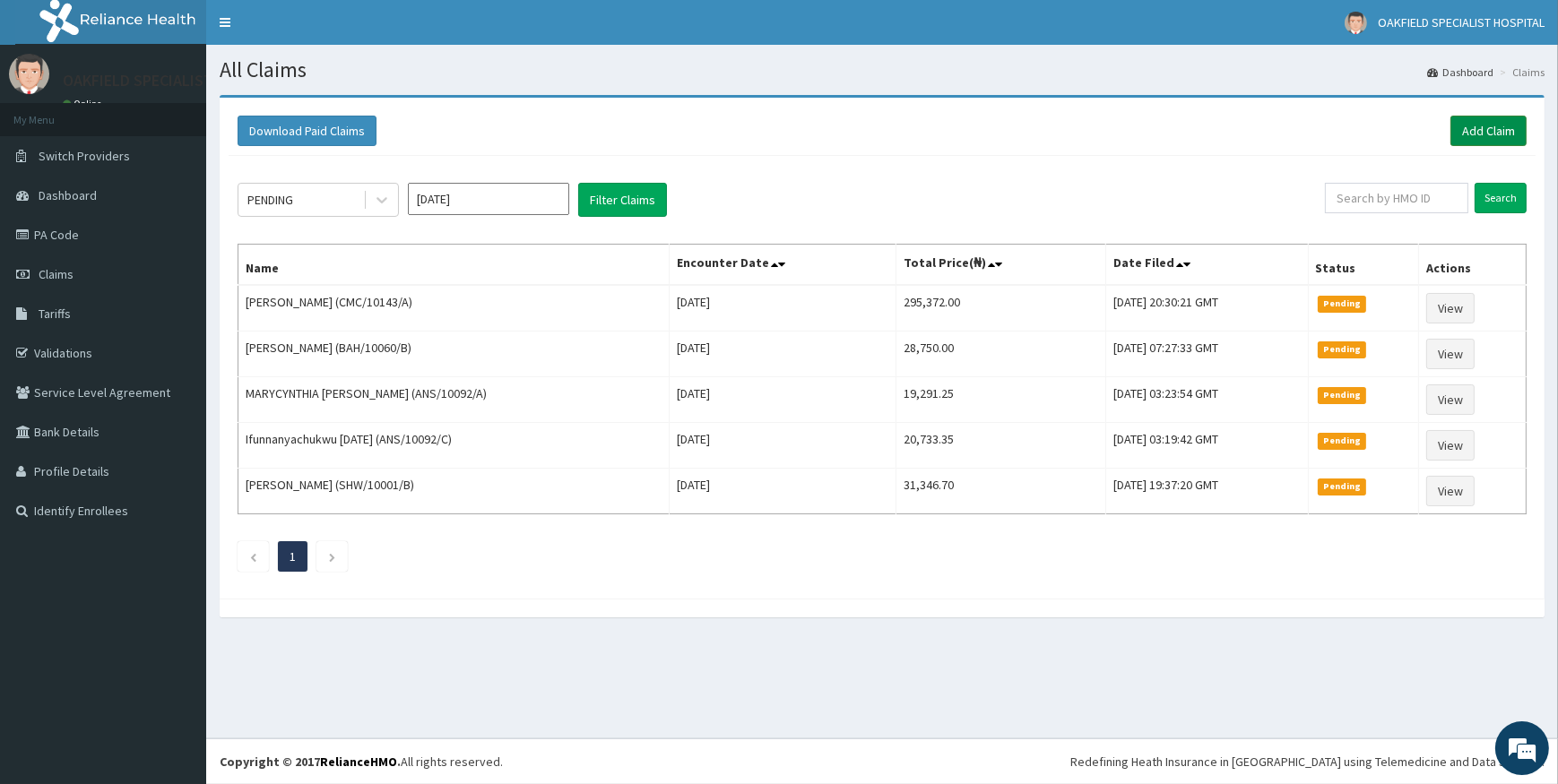
click at [1479, 134] on link "Add Claim" at bounding box center [1489, 131] width 77 height 31
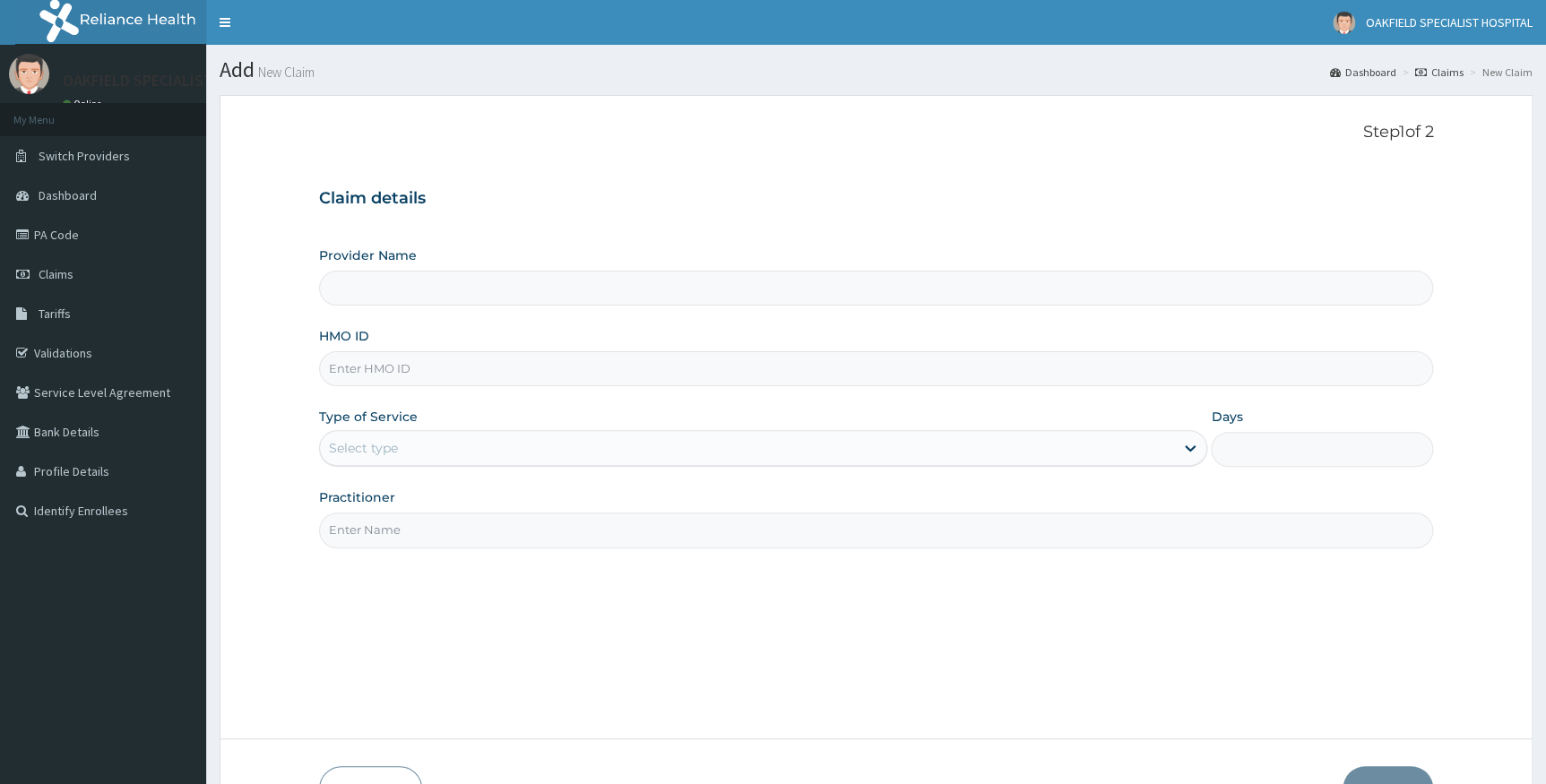
type input "Vinca Hospital Limited"
click at [395, 373] on input "HMO ID" at bounding box center [876, 369] width 1115 height 35
paste input "ENP/11916/B"
type input "ENP/11916/B"
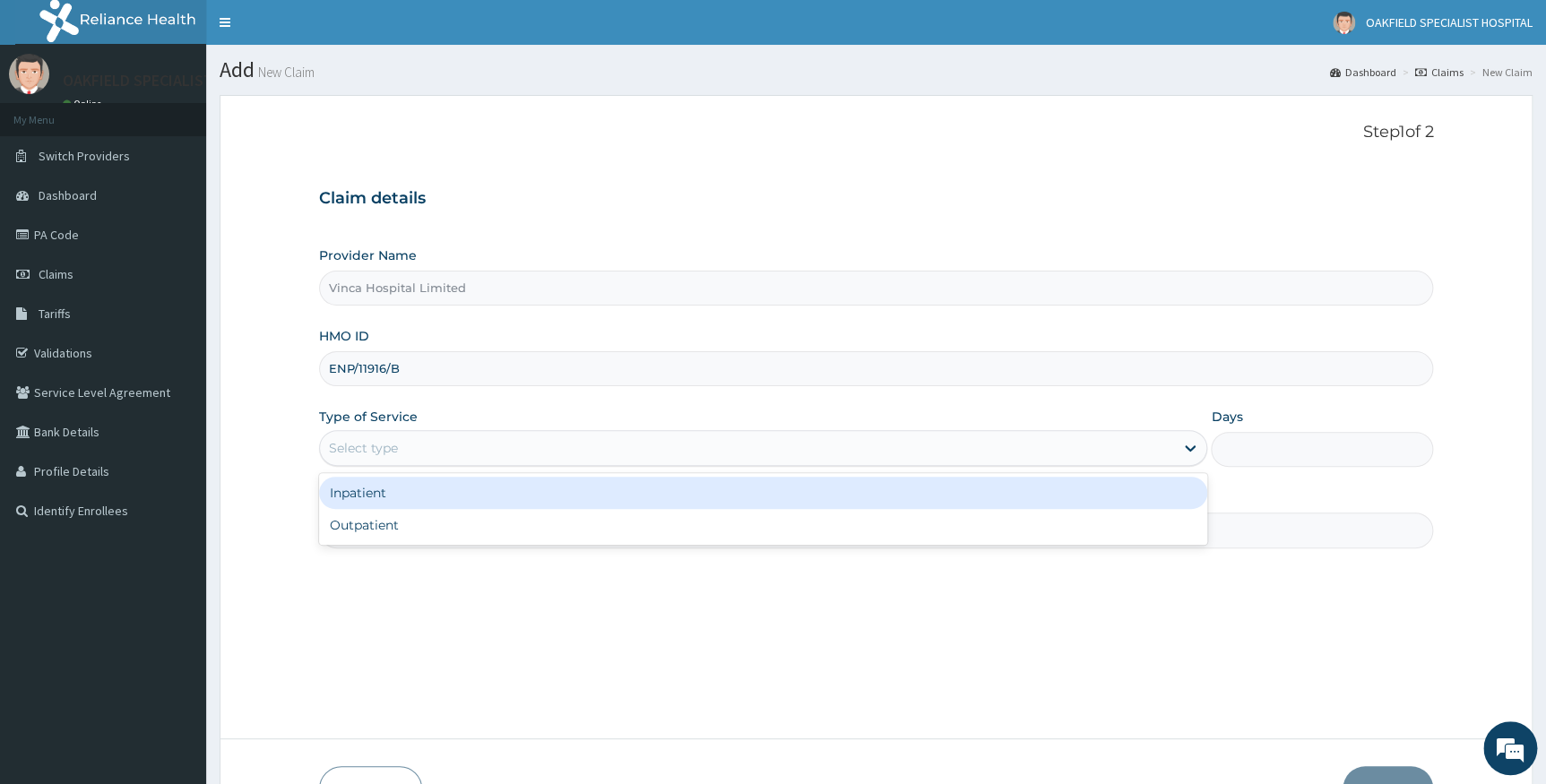
click at [369, 439] on div "Select type" at bounding box center [364, 448] width 69 height 18
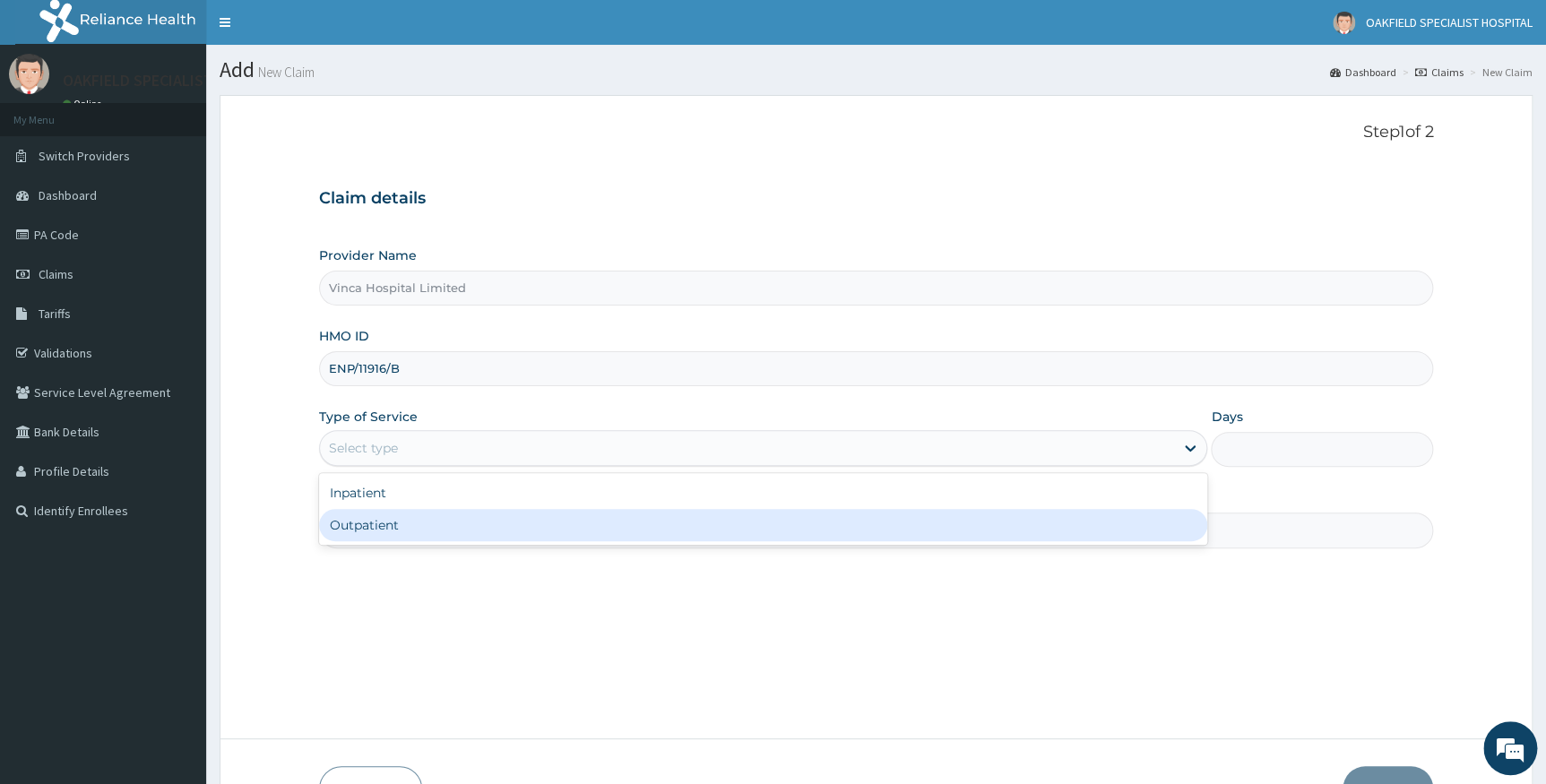
click at [370, 526] on div "Outpatient" at bounding box center [763, 526] width 889 height 33
type input "1"
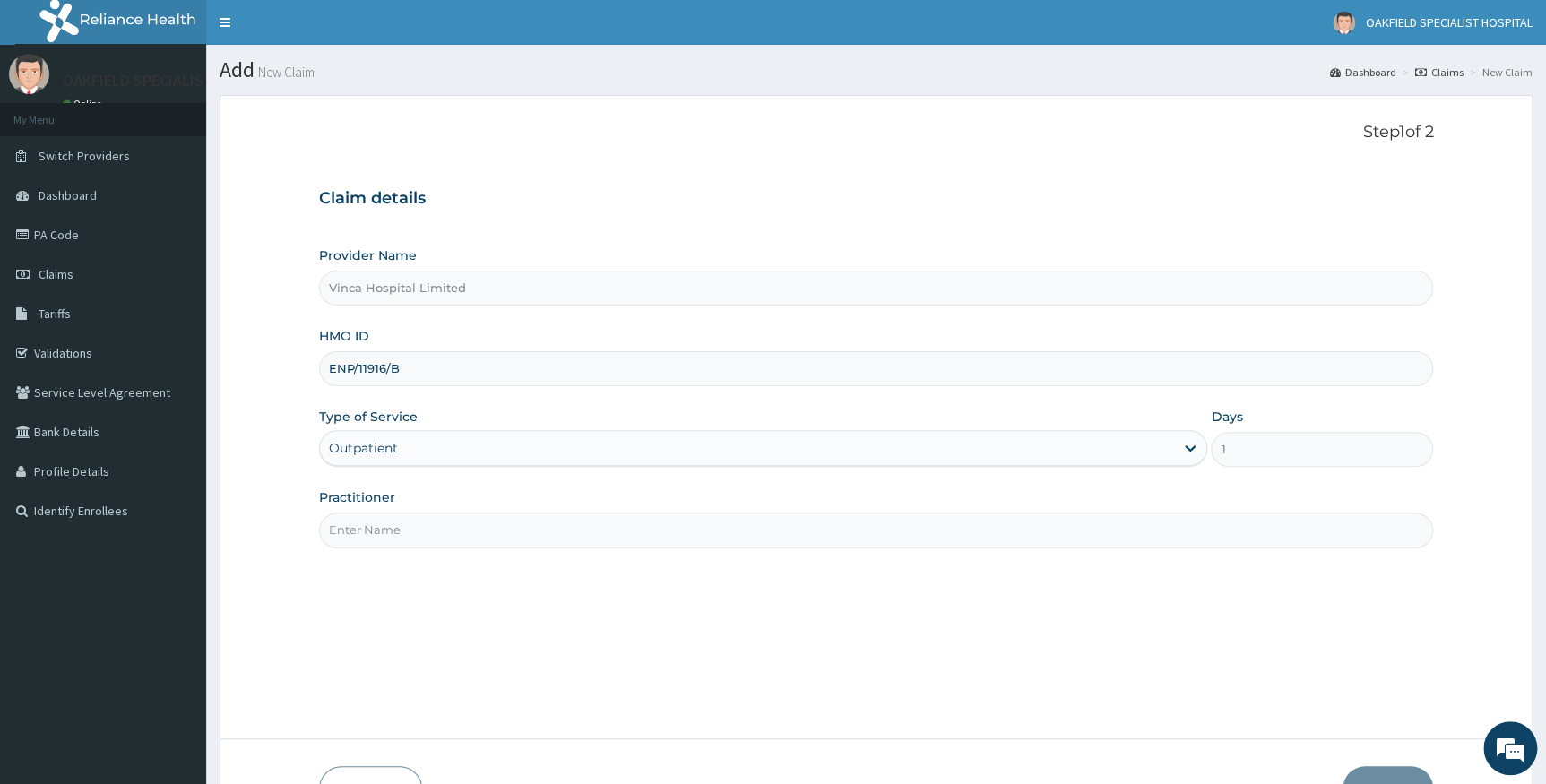
click at [383, 522] on input "Practitioner" at bounding box center [876, 530] width 1115 height 35
type input "CHUKWUEMEKA"
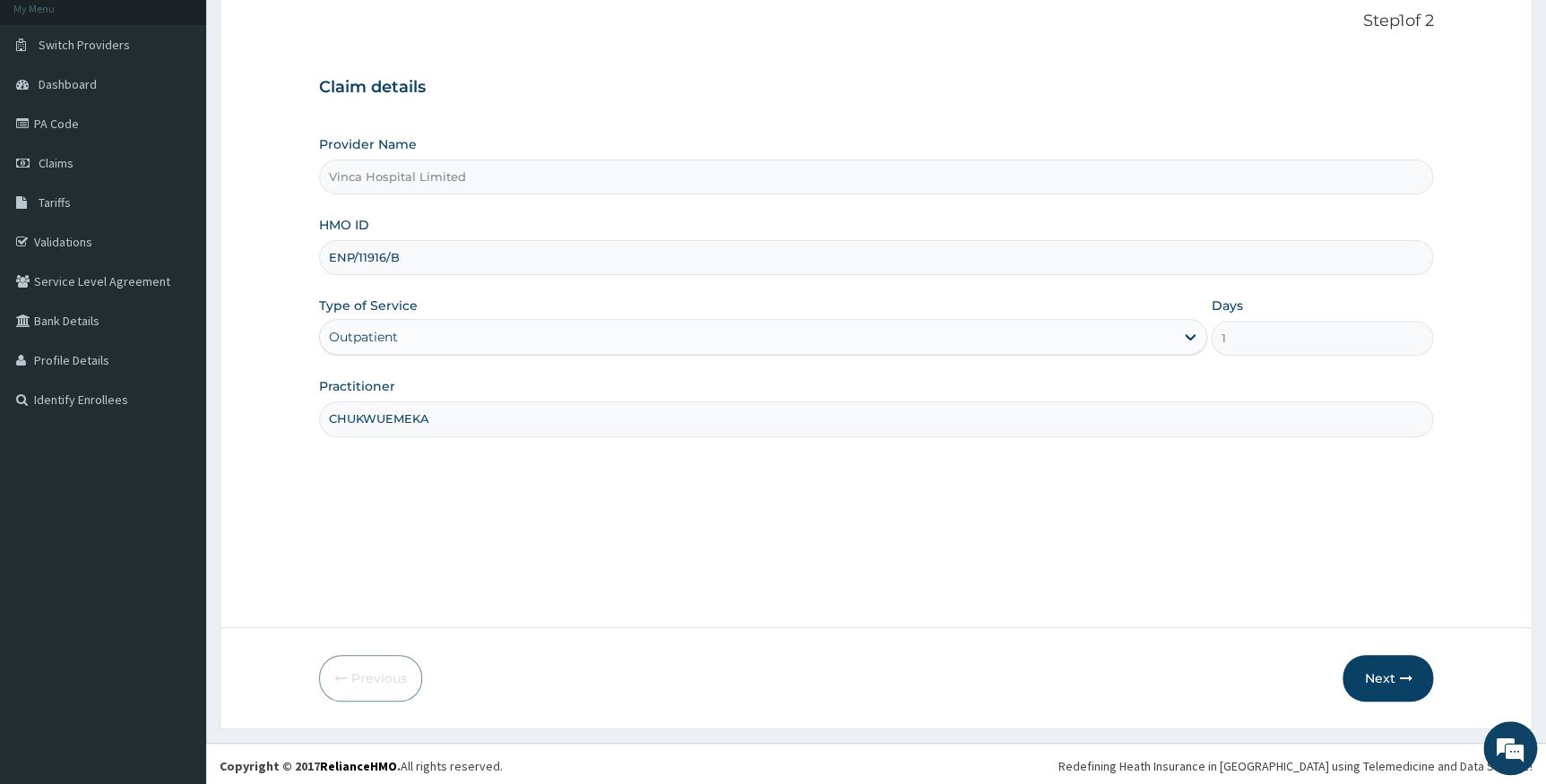
scroll to position [115, 0]
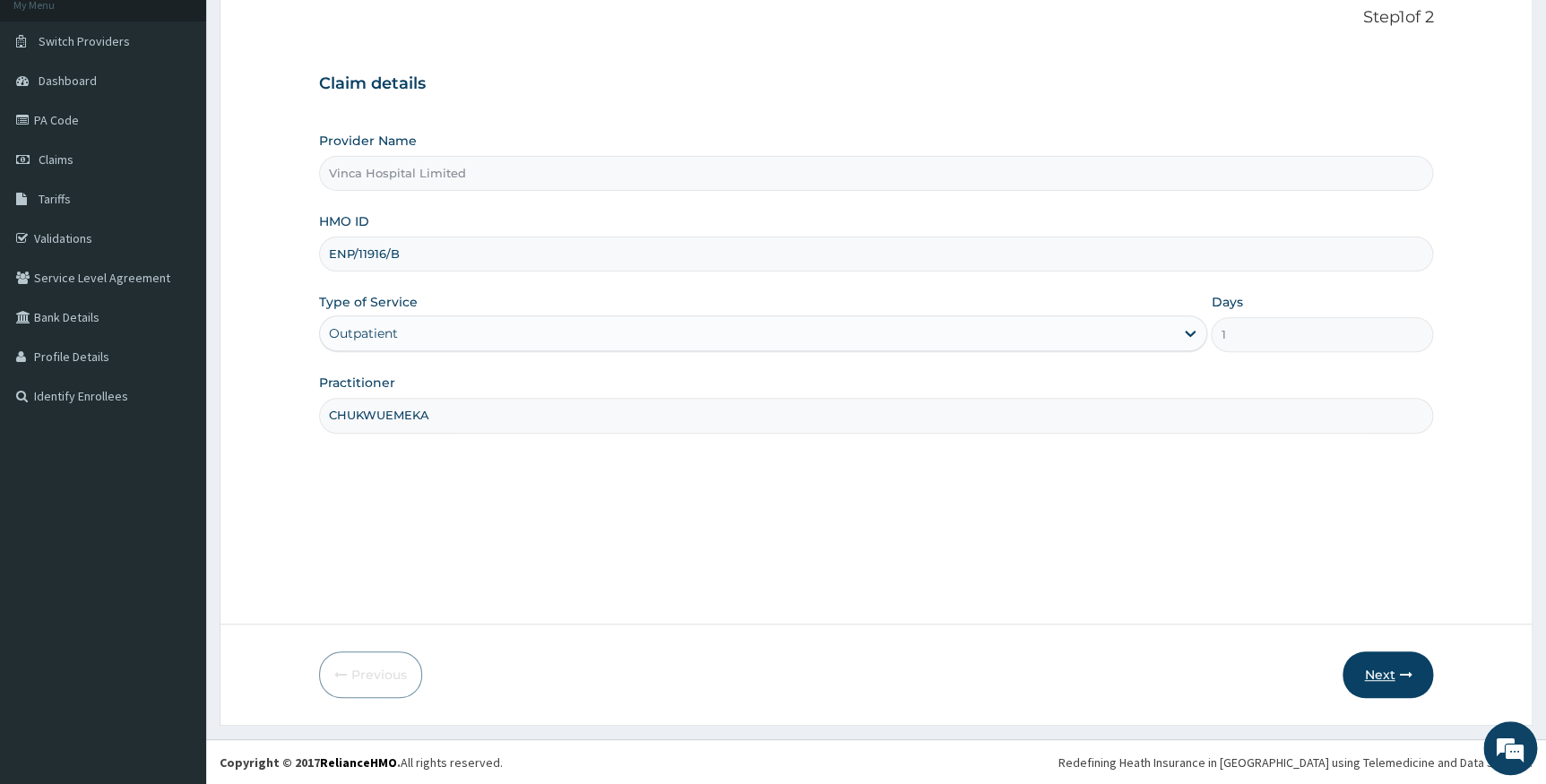
click at [1369, 683] on button "Next" at bounding box center [1388, 675] width 91 height 47
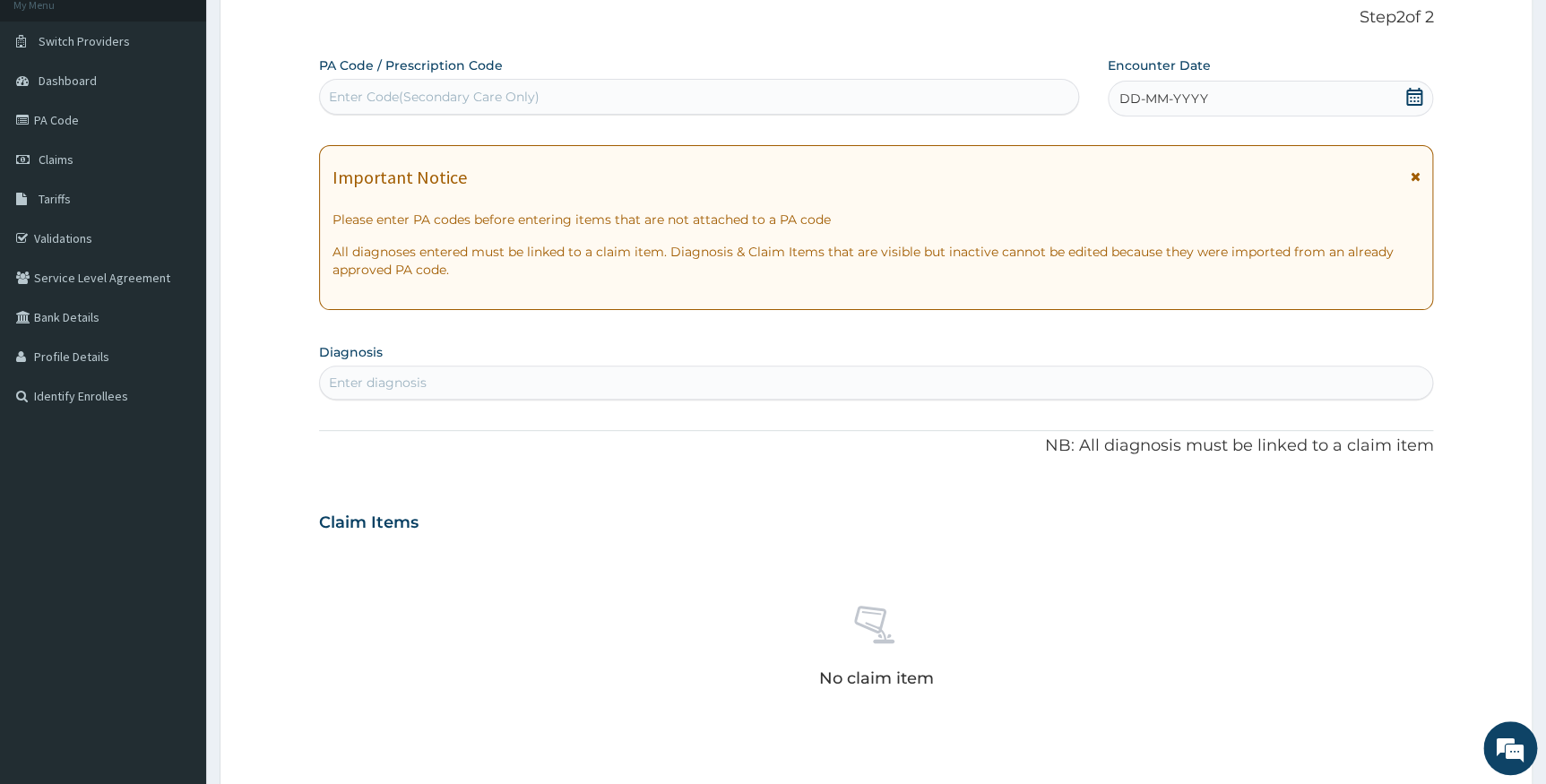
click at [408, 98] on div "Enter Code(Secondary Care Only)" at bounding box center [435, 97] width 211 height 18
paste input "PA/7F7E76"
type input "PA/7F7E76"
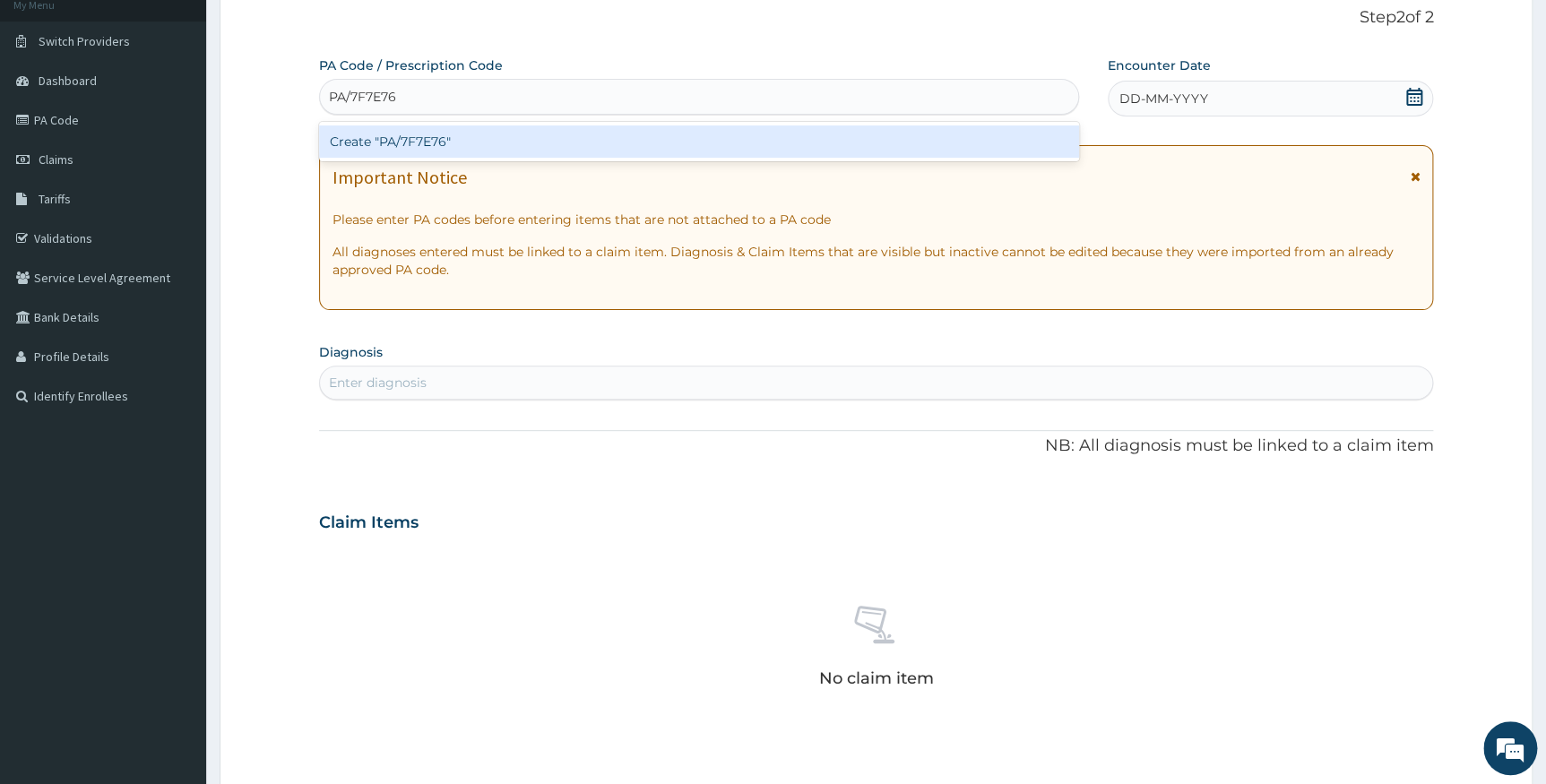
click at [398, 137] on div "Create "PA/7F7E76"" at bounding box center [699, 142] width 760 height 33
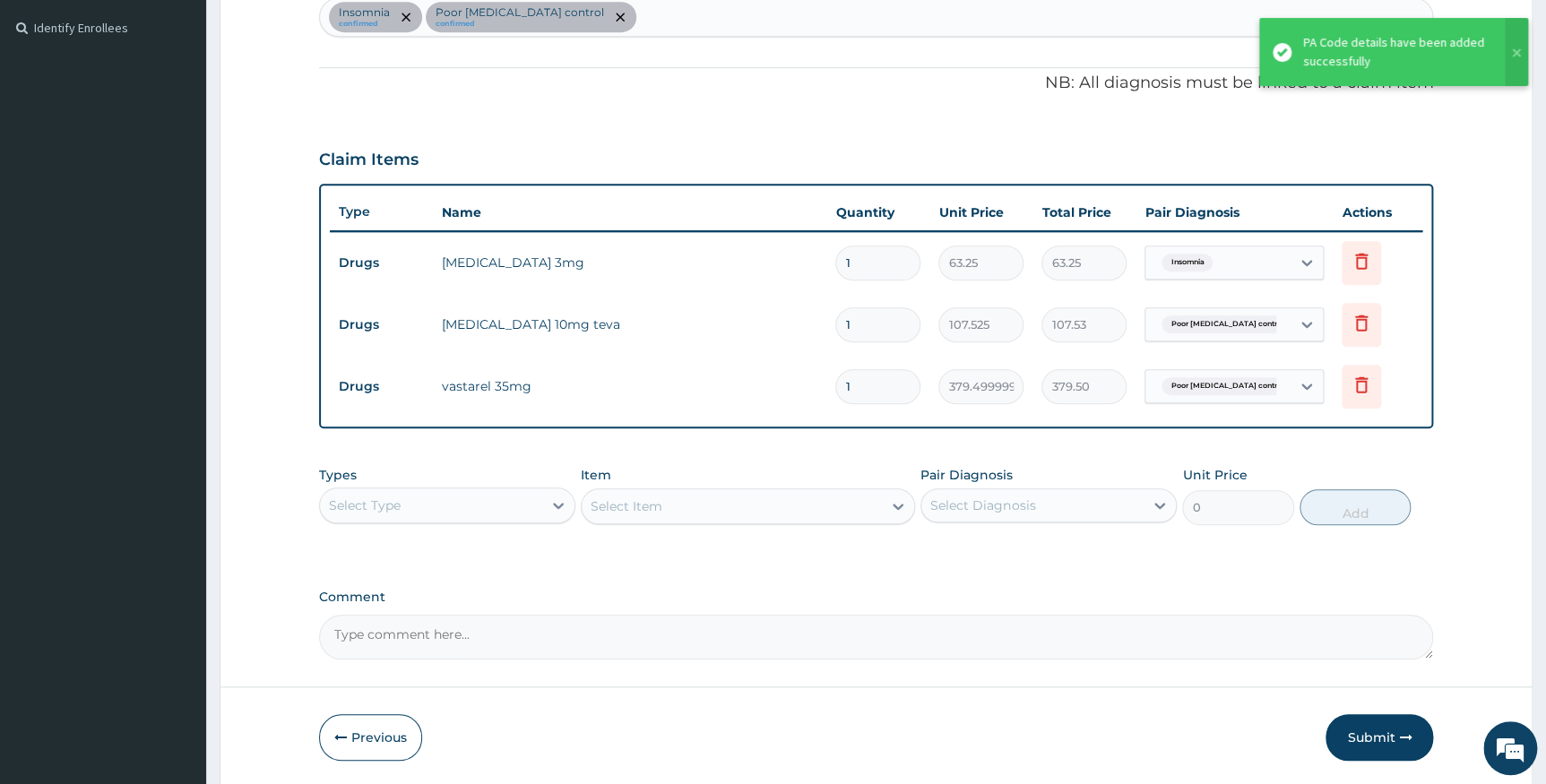
scroll to position [547, 0]
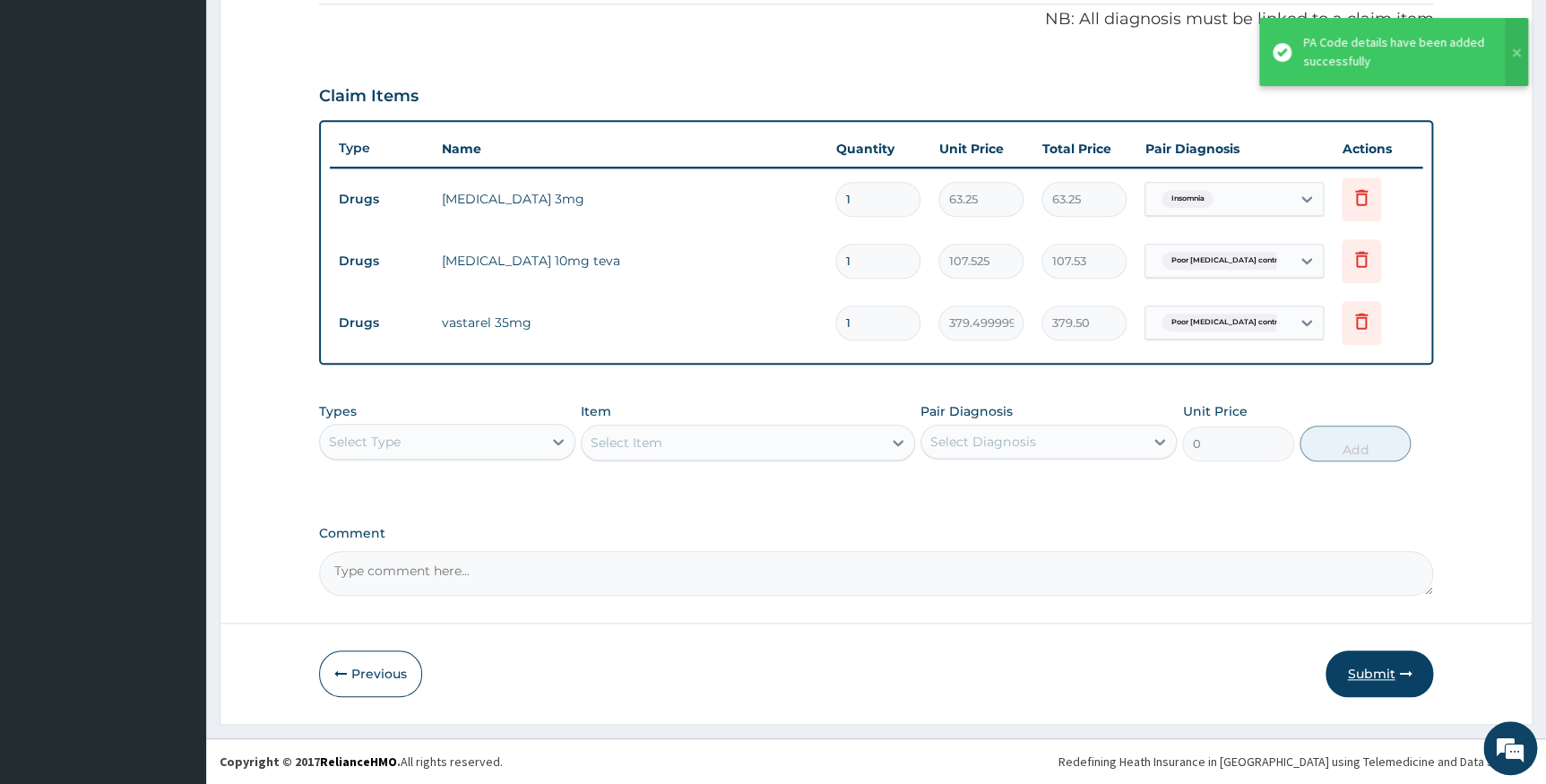
click at [1390, 663] on button "Submit" at bounding box center [1379, 674] width 107 height 47
